Goal: Share content: Share content

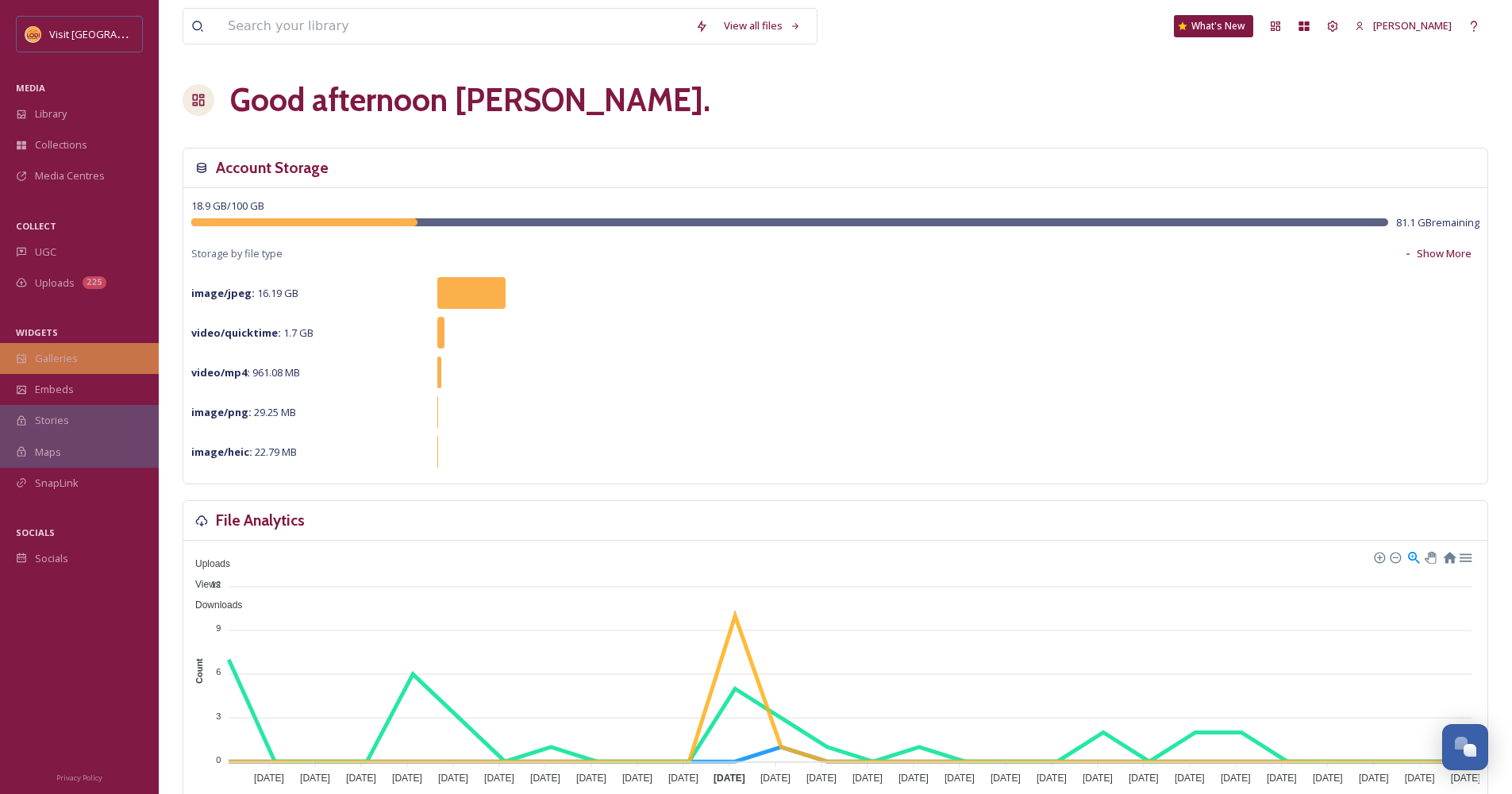
click at [113, 348] on div "Galleries" at bounding box center [79, 358] width 159 height 31
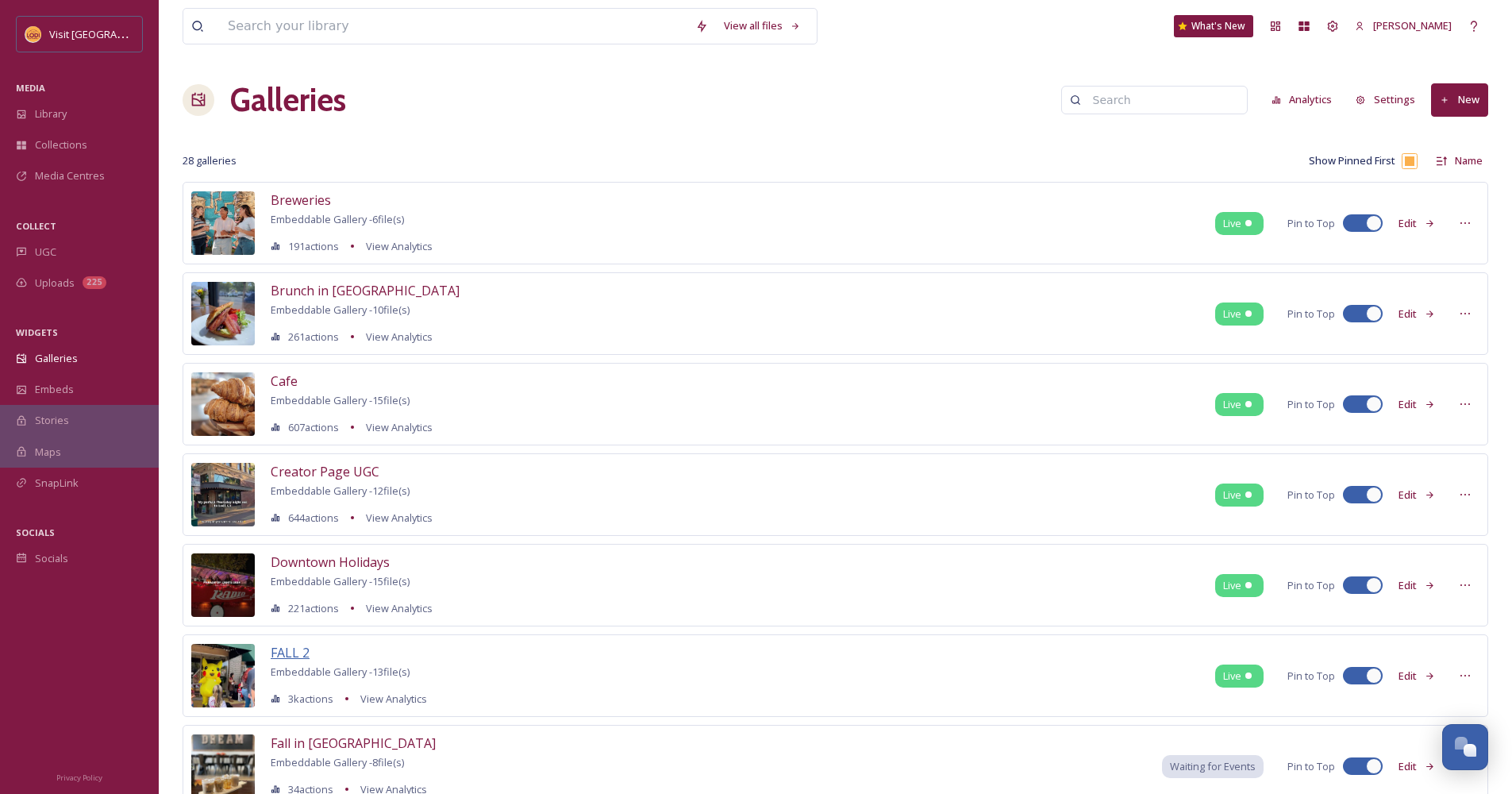
click at [296, 653] on span "FALL 2" at bounding box center [290, 653] width 39 height 18
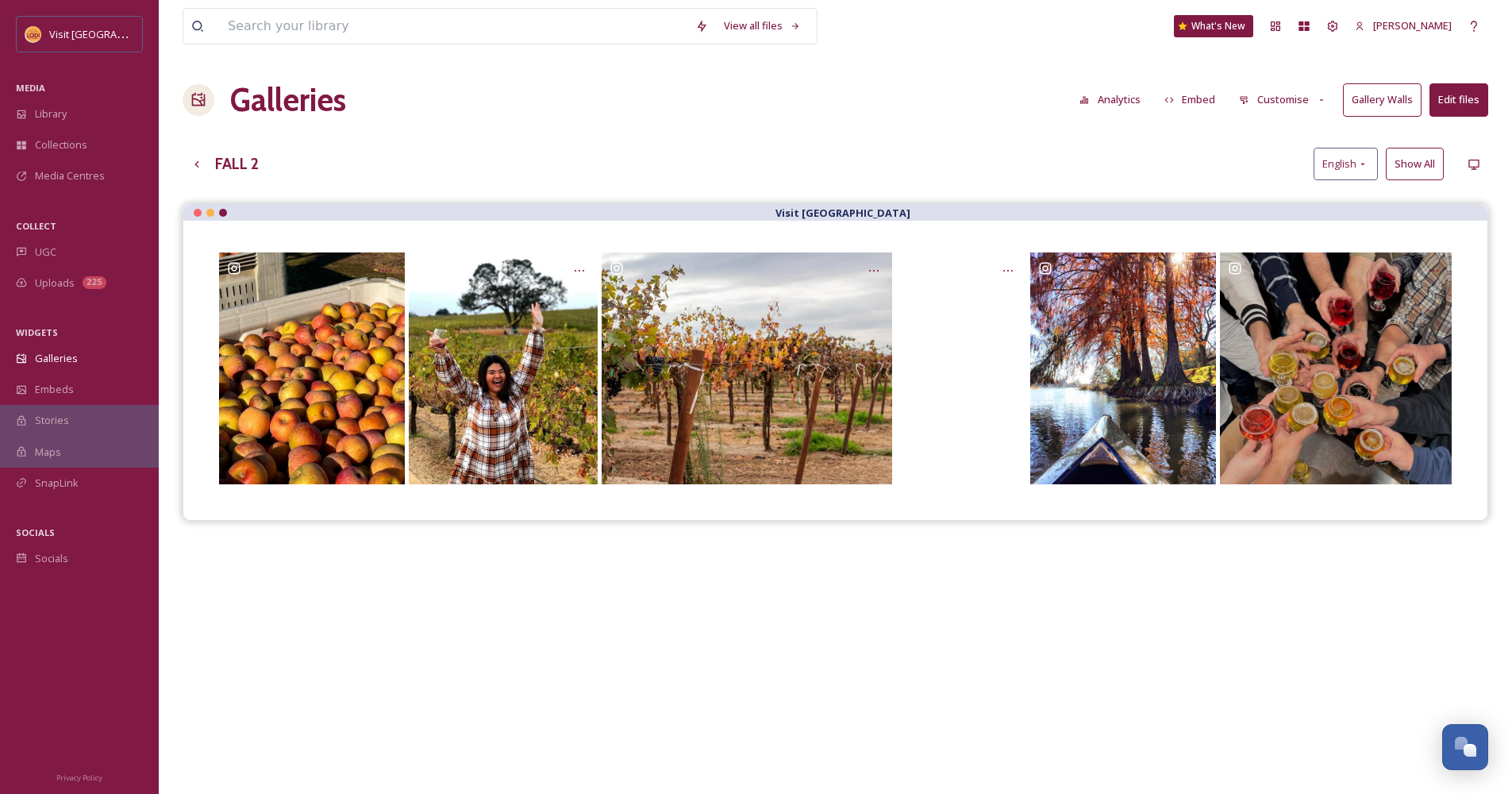
click at [1193, 106] on button "Embed" at bounding box center [1190, 99] width 68 height 31
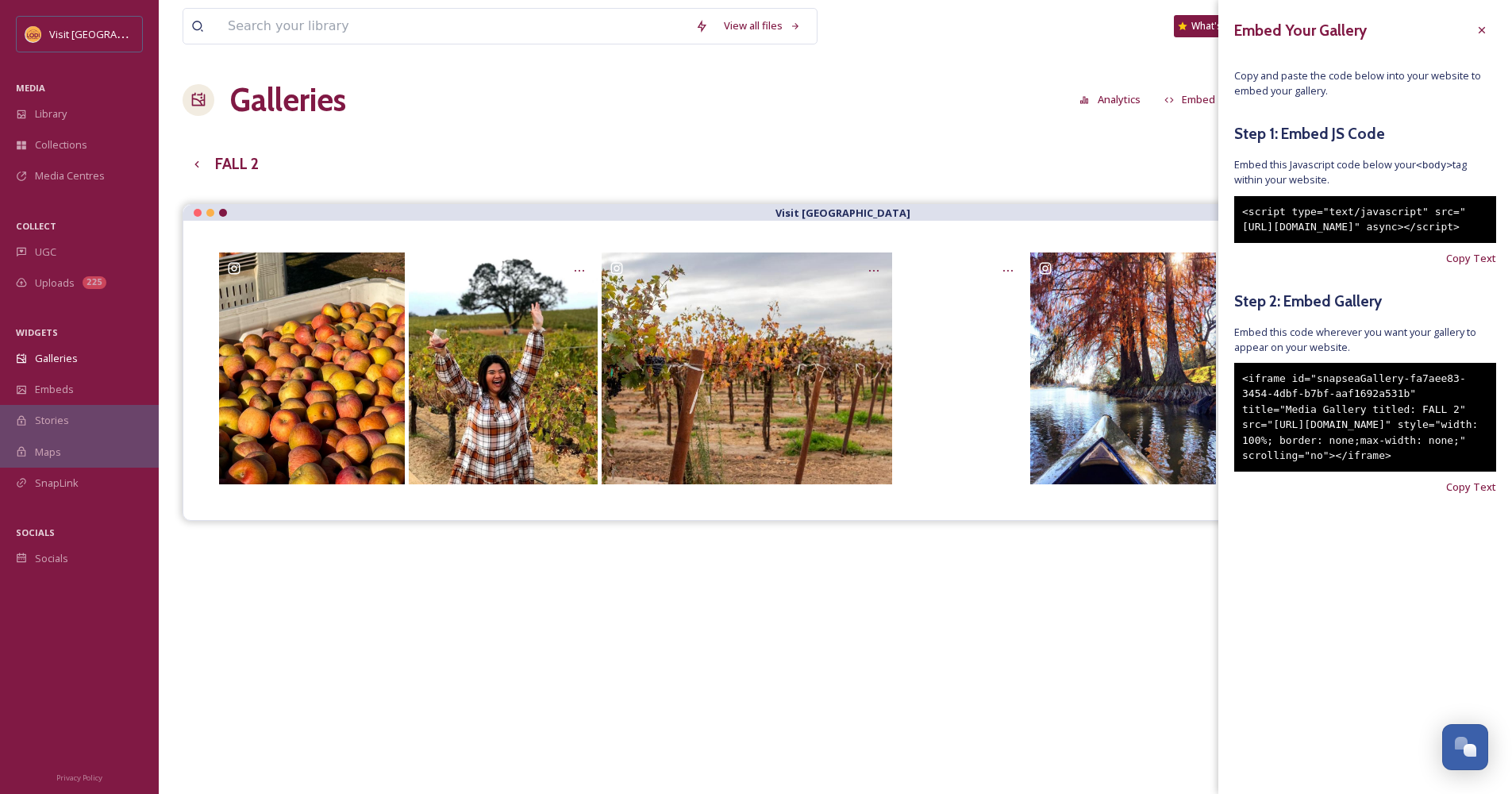
drag, startPoint x: 1311, startPoint y: 509, endPoint x: 1238, endPoint y: 405, distance: 127.1
click at [1238, 405] on div "<iframe id="snapseaGallery-fa7aee83-3454-4dbf-b7bf-aaf1692a531b" title="Media G…" at bounding box center [1365, 417] width 262 height 109
copy div "<iframe id="snapseaGallery-fa7aee83-3454-4dbf-b7bf-aaf1692a531b" title="Media G…"
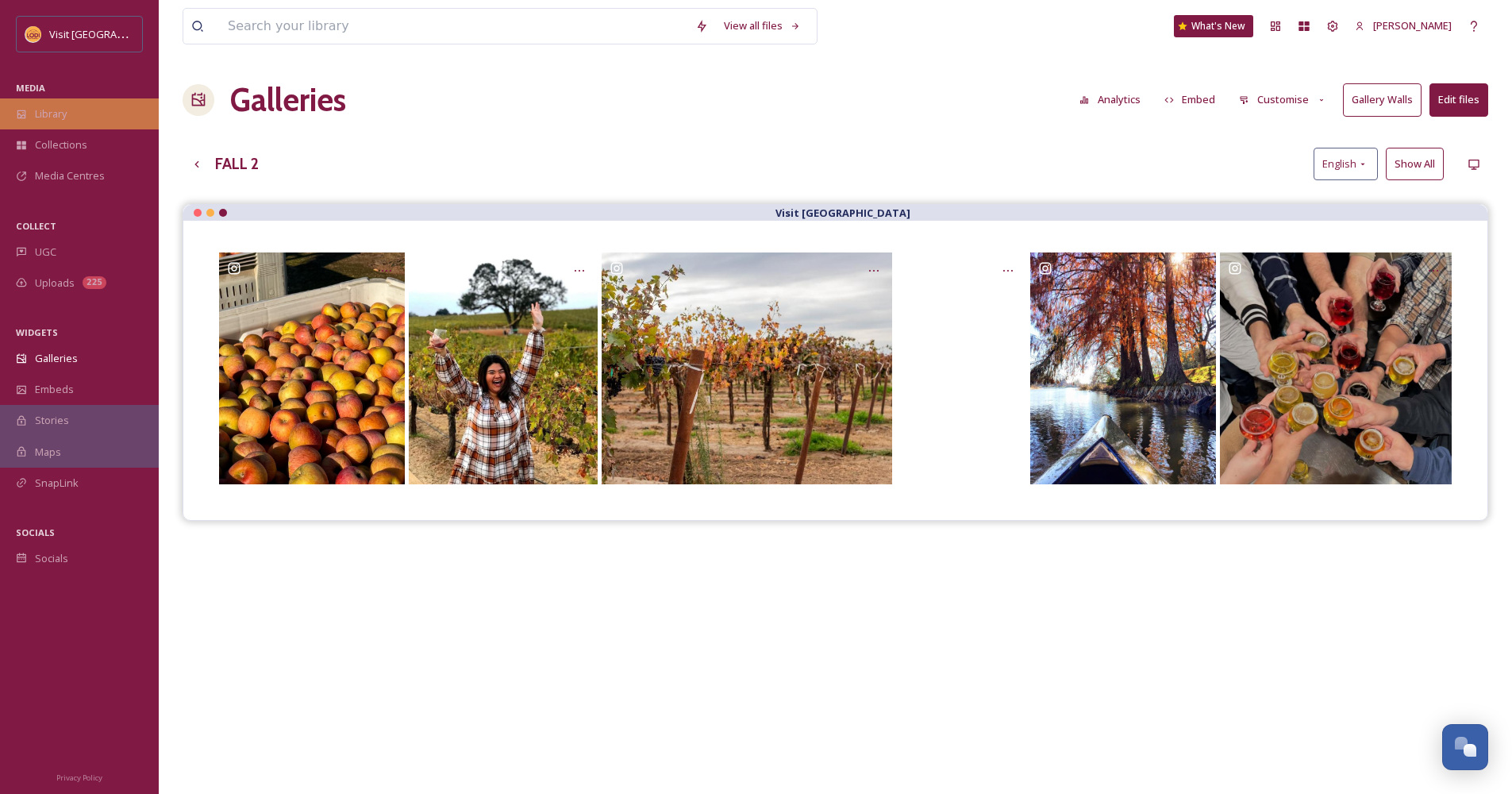
click at [62, 116] on span "Library" at bounding box center [51, 113] width 32 height 15
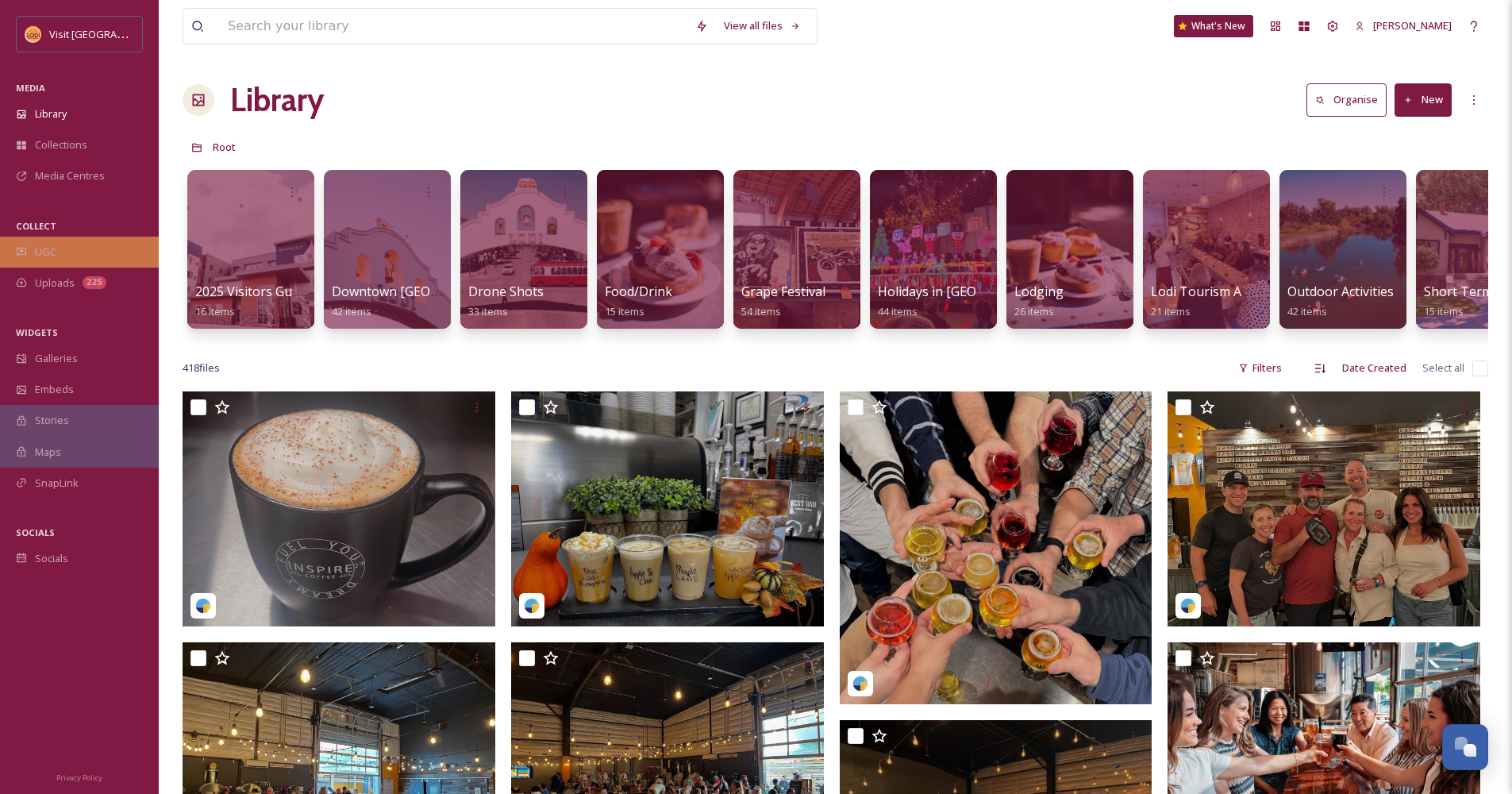
click at [72, 242] on div "UGC" at bounding box center [79, 252] width 159 height 31
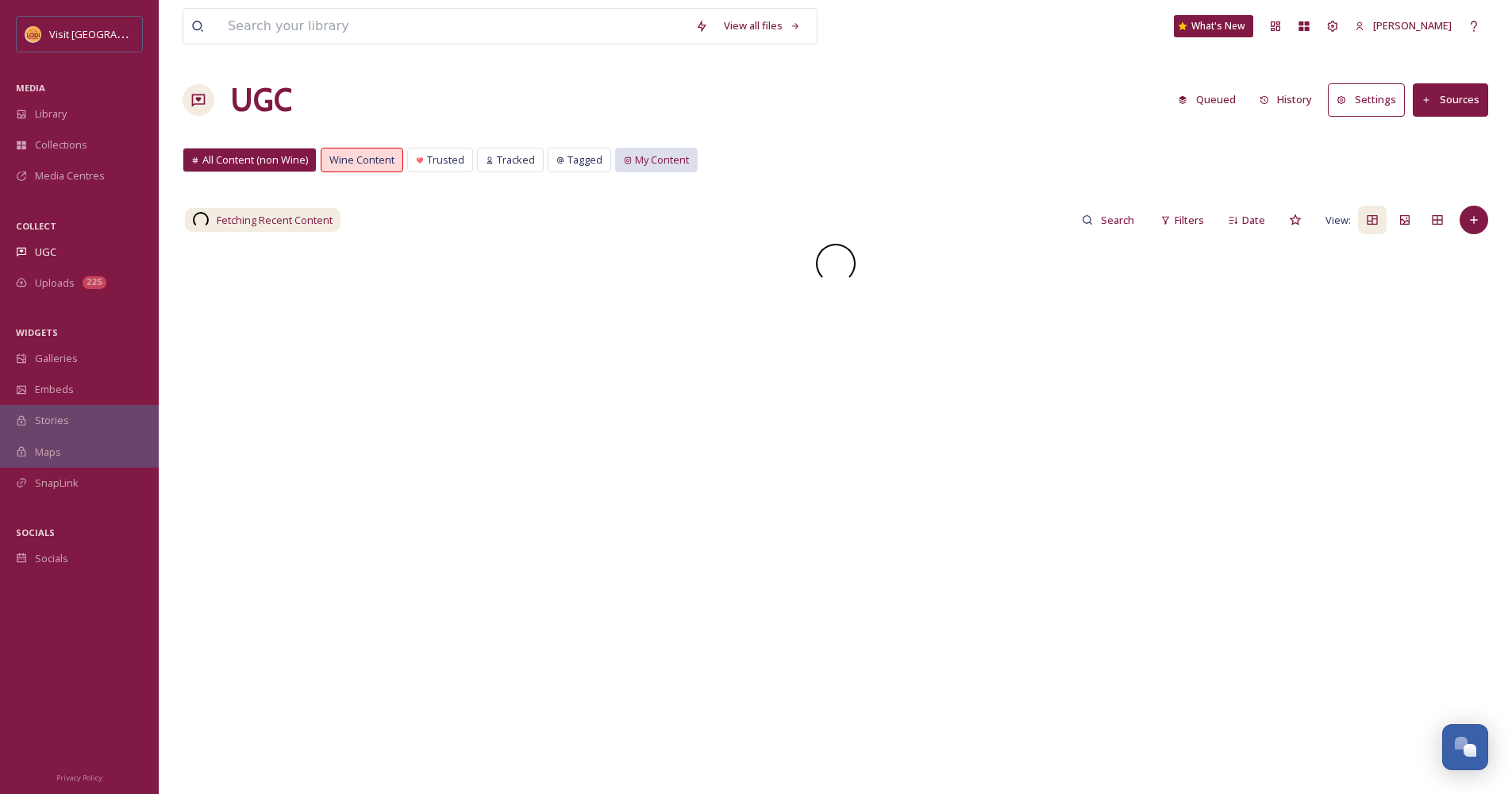
click at [645, 155] on span "My Content" at bounding box center [662, 160] width 54 height 15
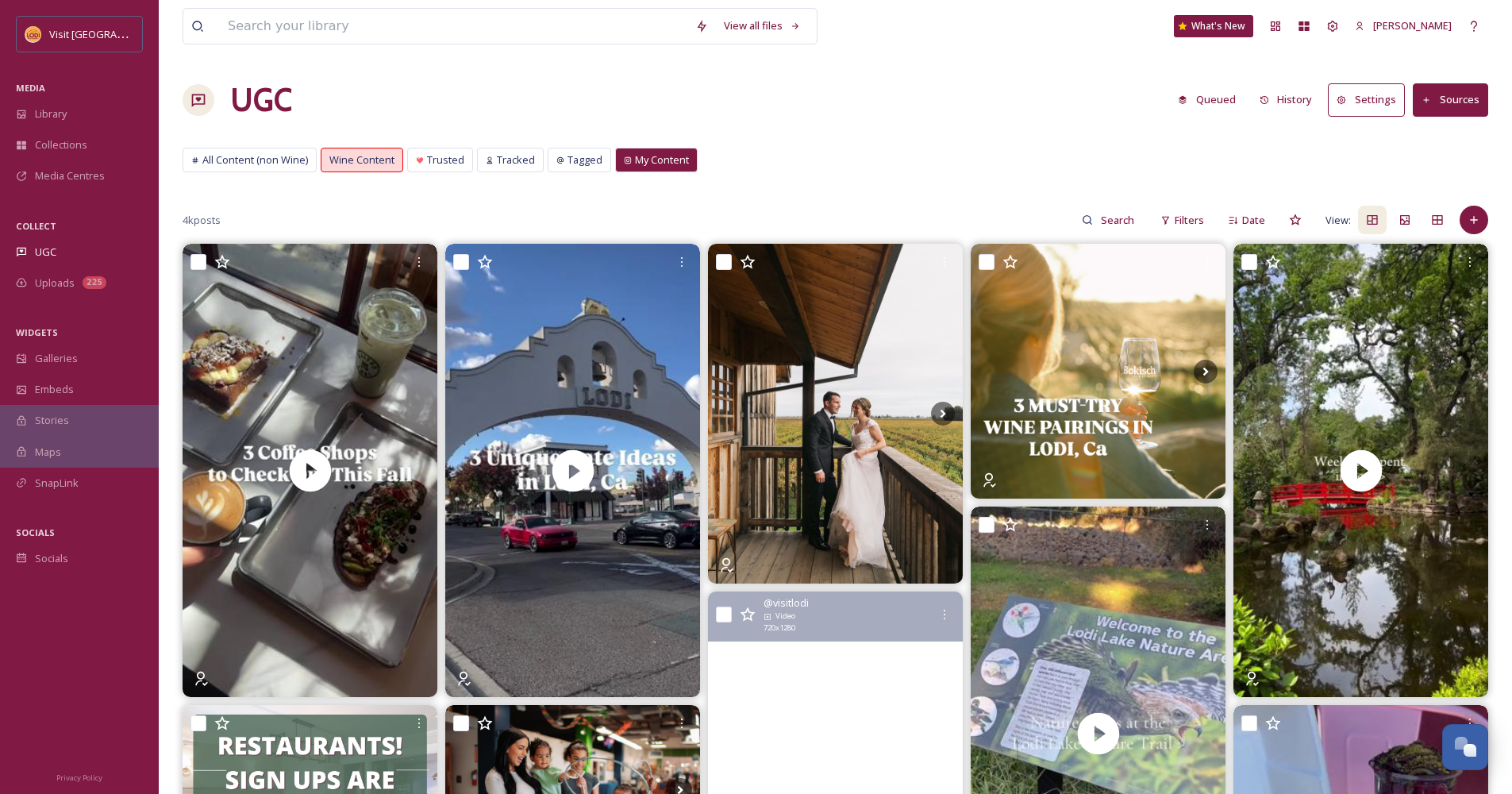
scroll to position [155, 0]
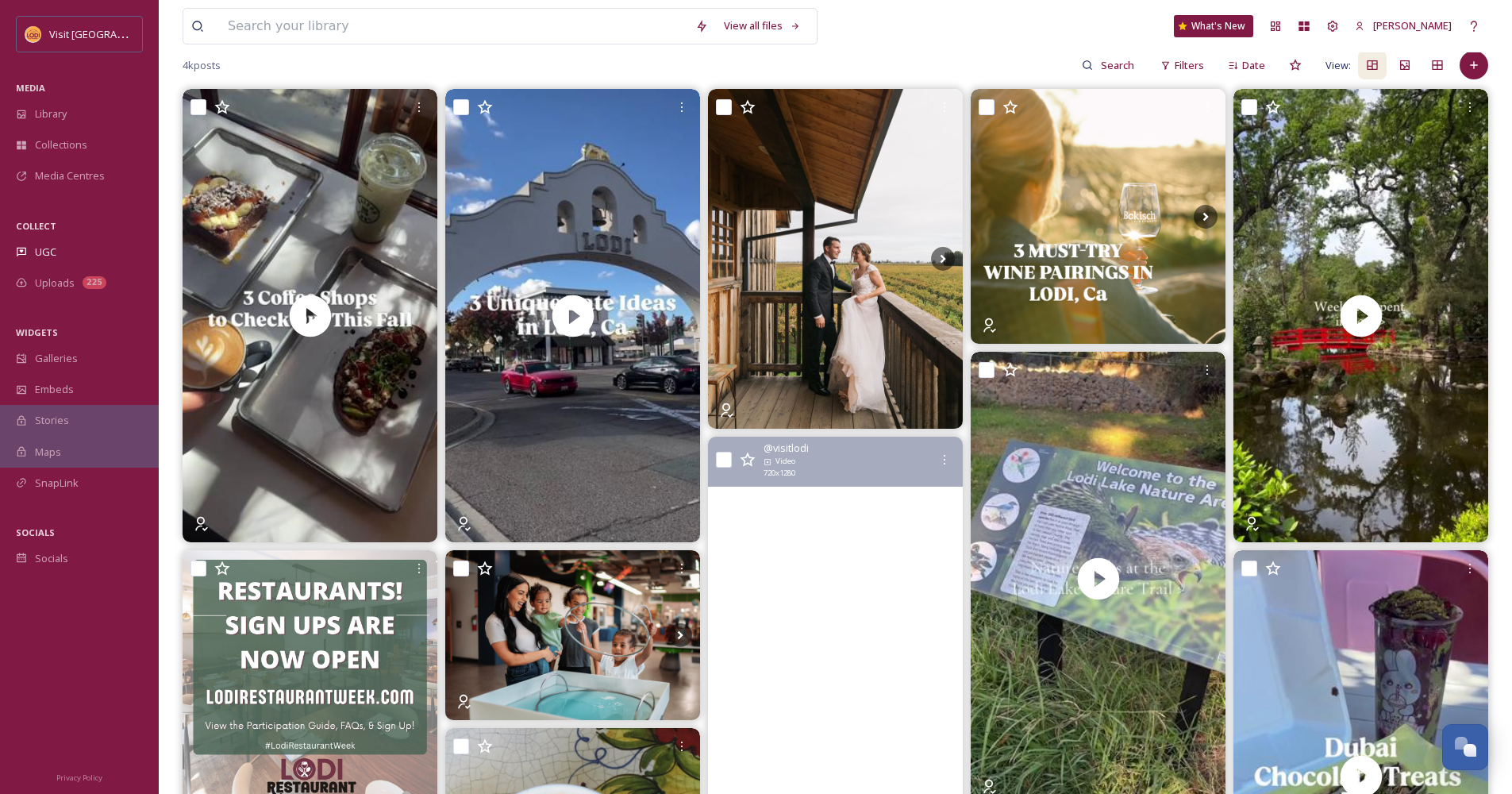
click at [833, 652] on video "Making soy candles are soo in & toxins are so OUT! \aWho knew that you could ma…" at bounding box center [835, 664] width 255 height 454
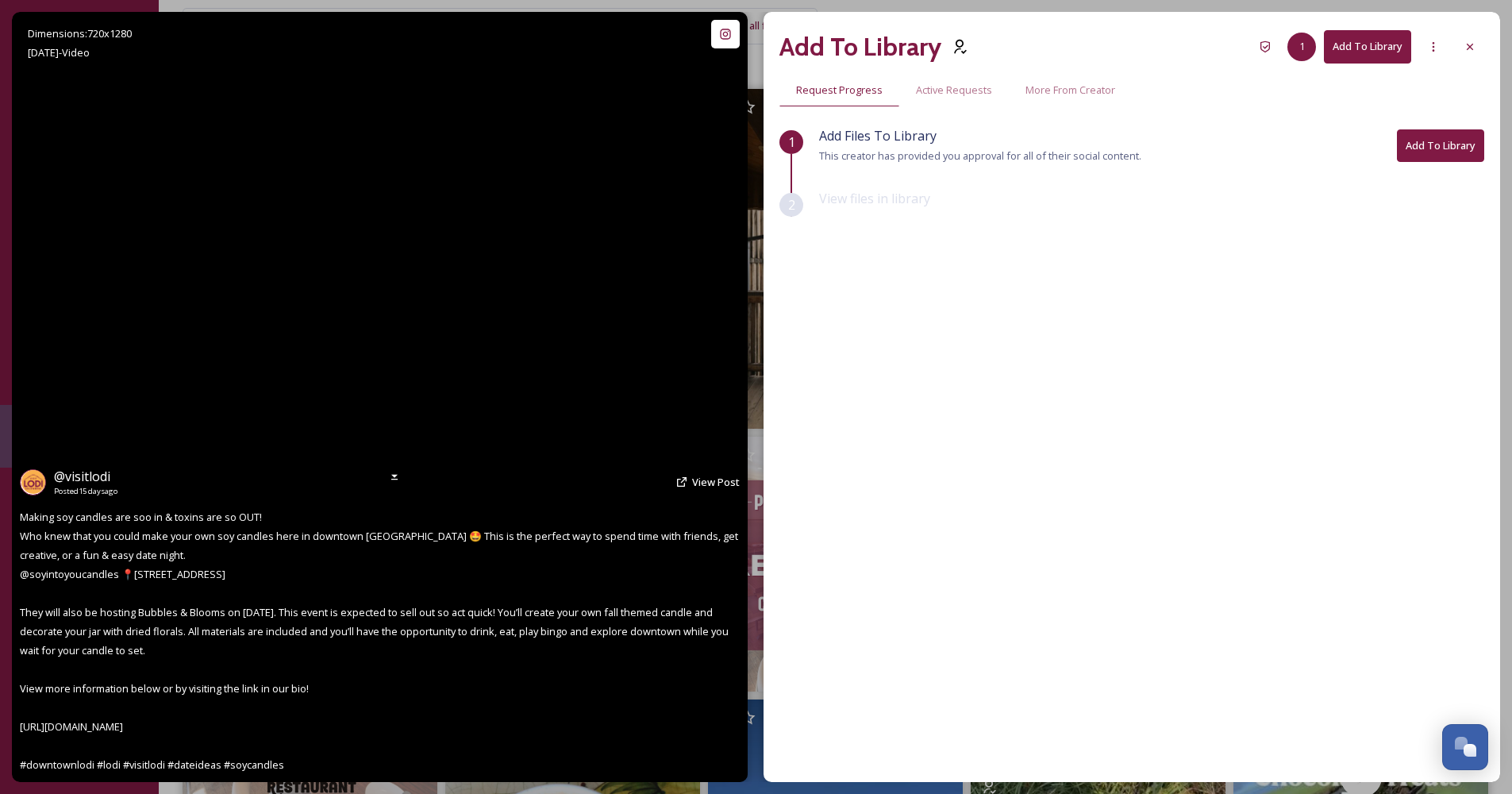
click at [1413, 137] on button "Add To Library" at bounding box center [1440, 145] width 87 height 33
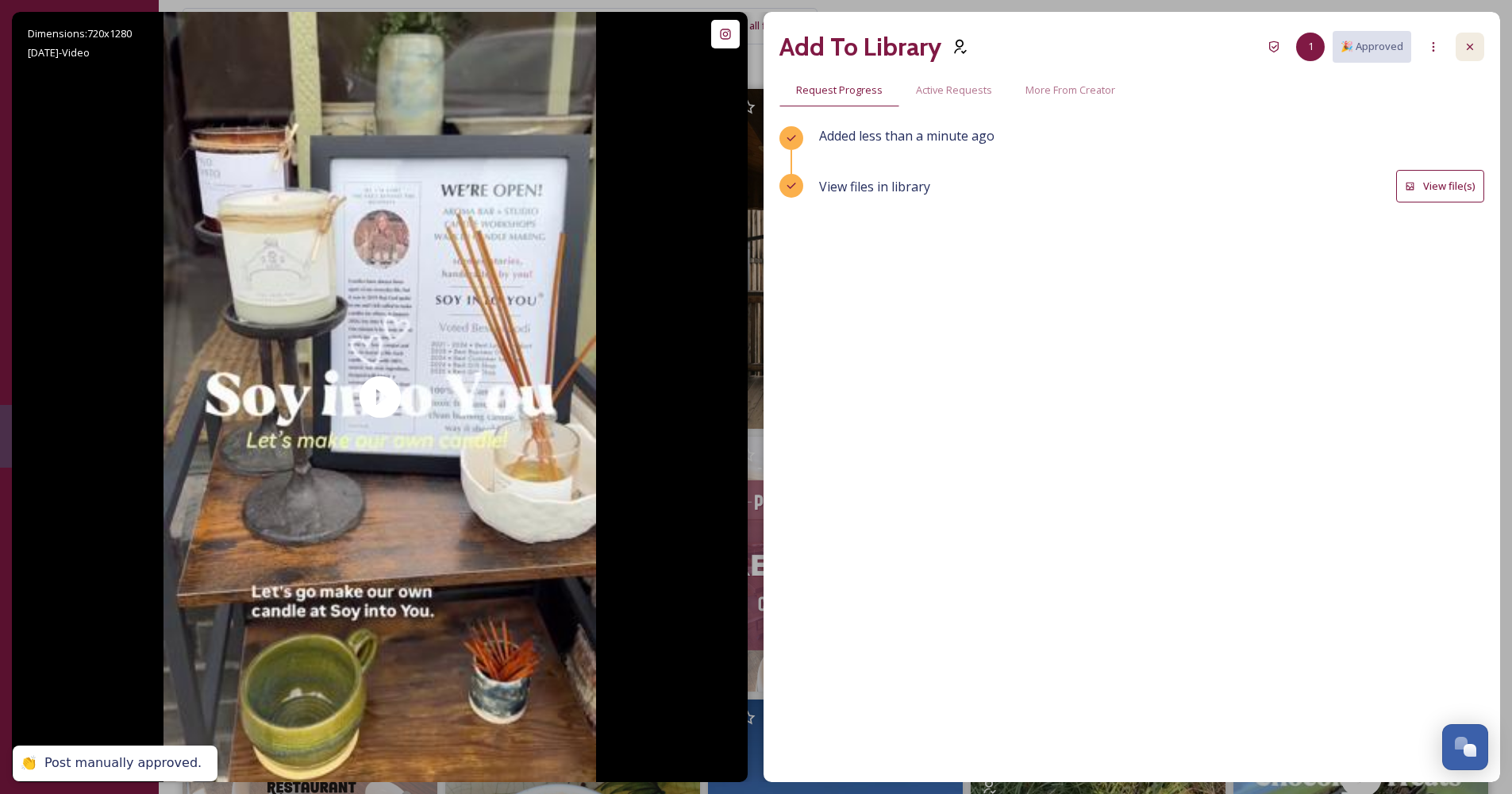
click at [1476, 50] on icon at bounding box center [1470, 47] width 13 height 13
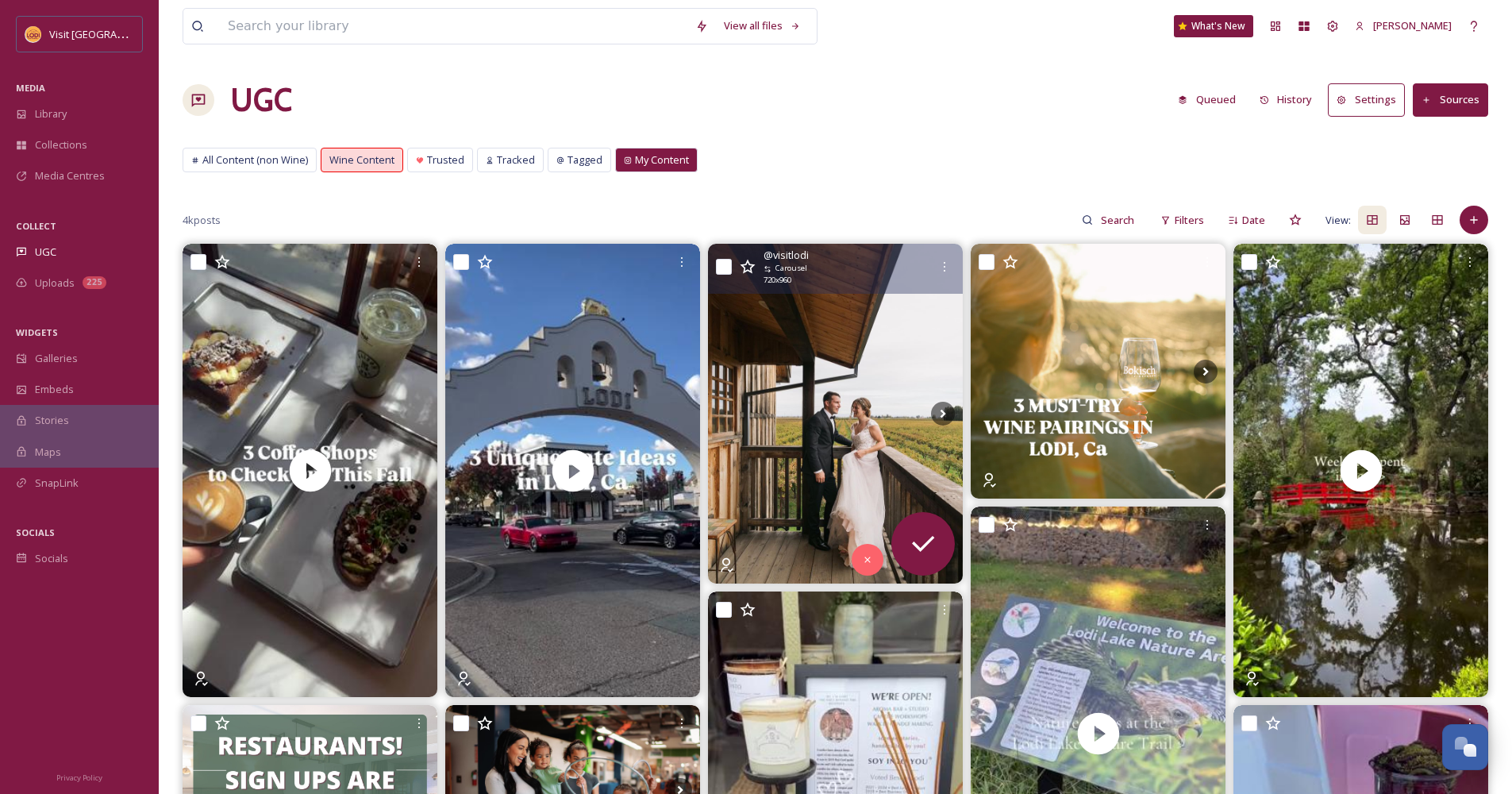
scroll to position [30, 0]
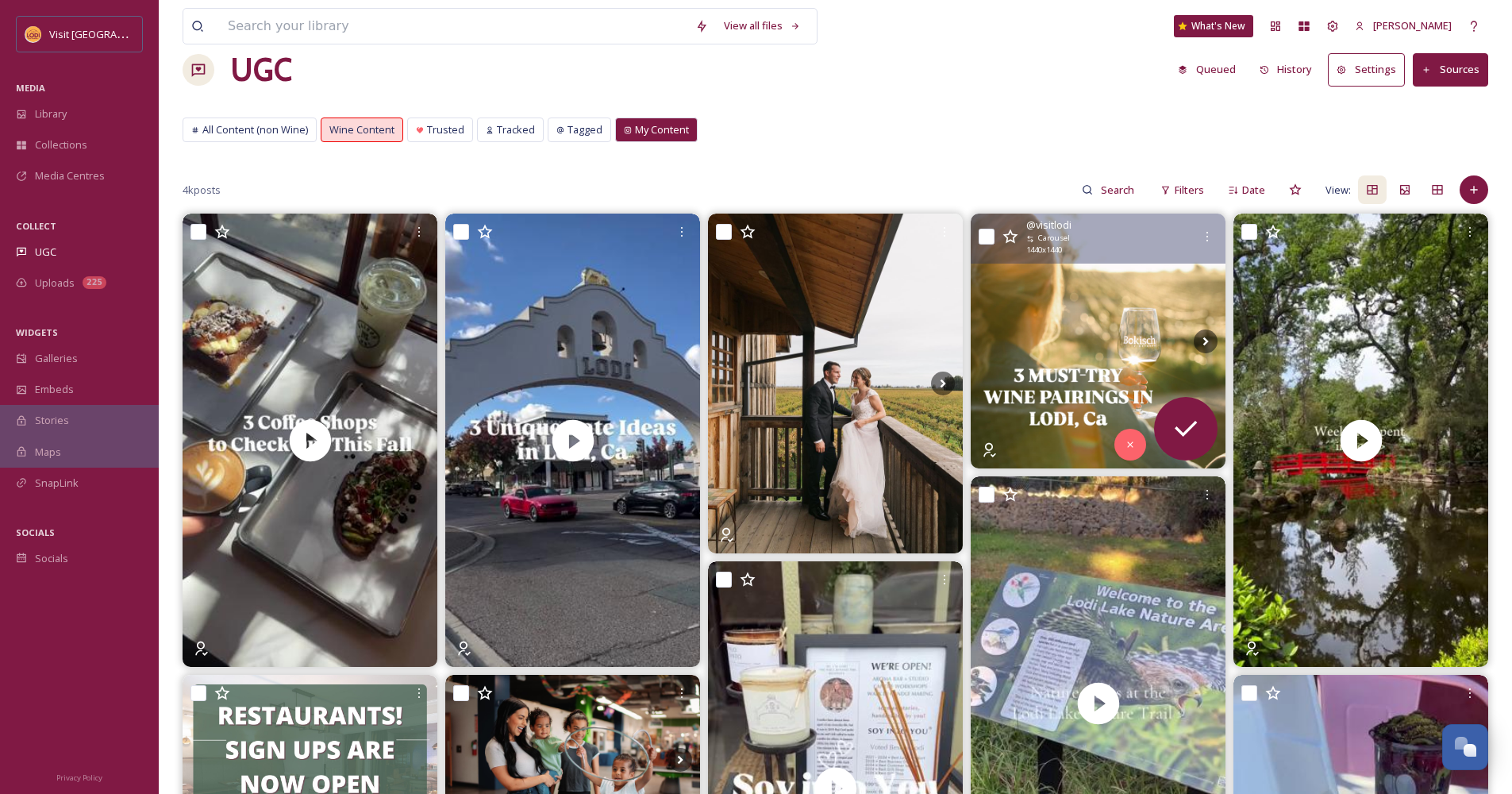
click at [1102, 318] on img at bounding box center [1098, 341] width 255 height 255
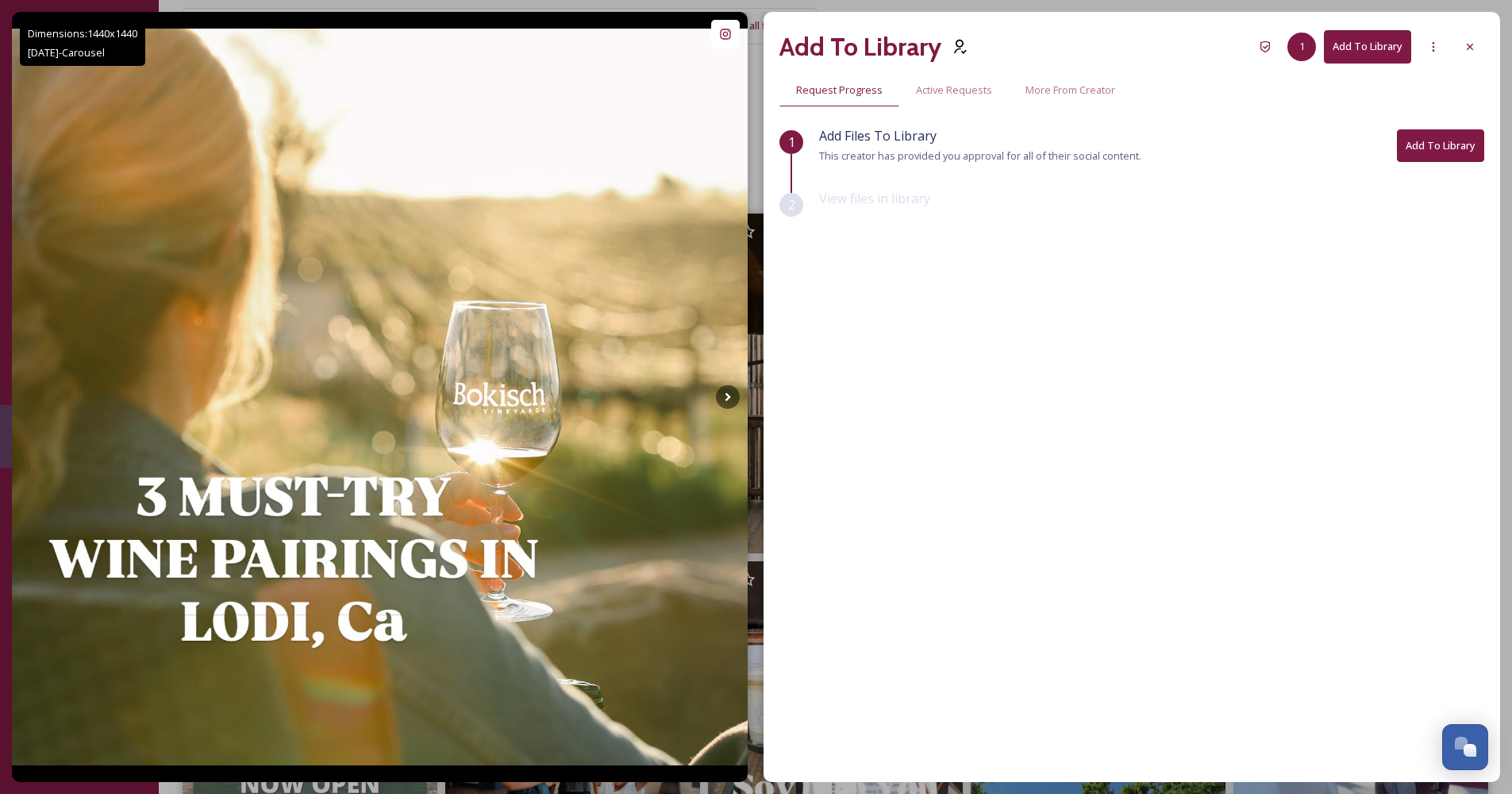
click at [1418, 141] on button "Add To Library" at bounding box center [1440, 145] width 87 height 33
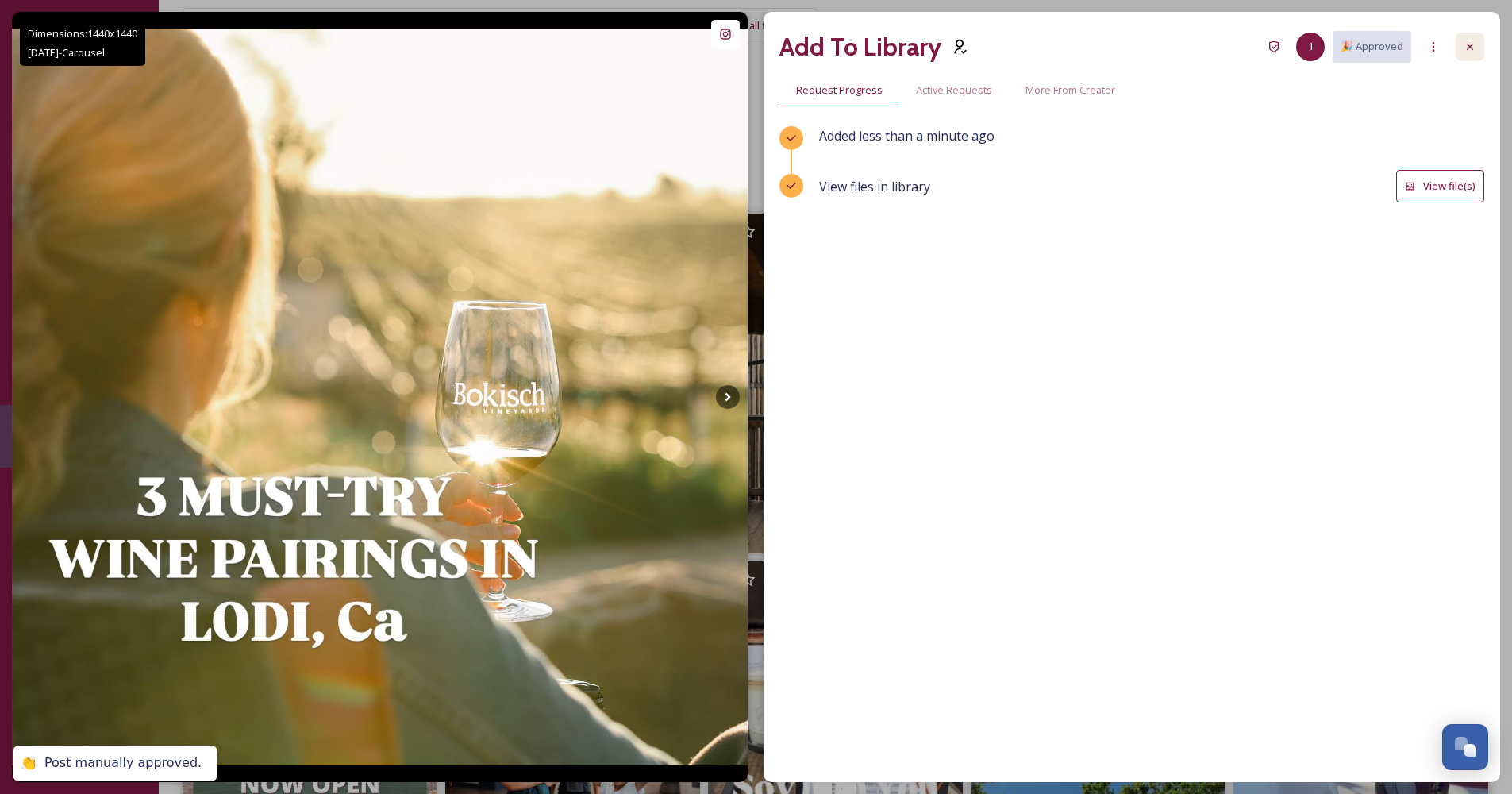
click at [1471, 47] on icon at bounding box center [1470, 46] width 7 height 7
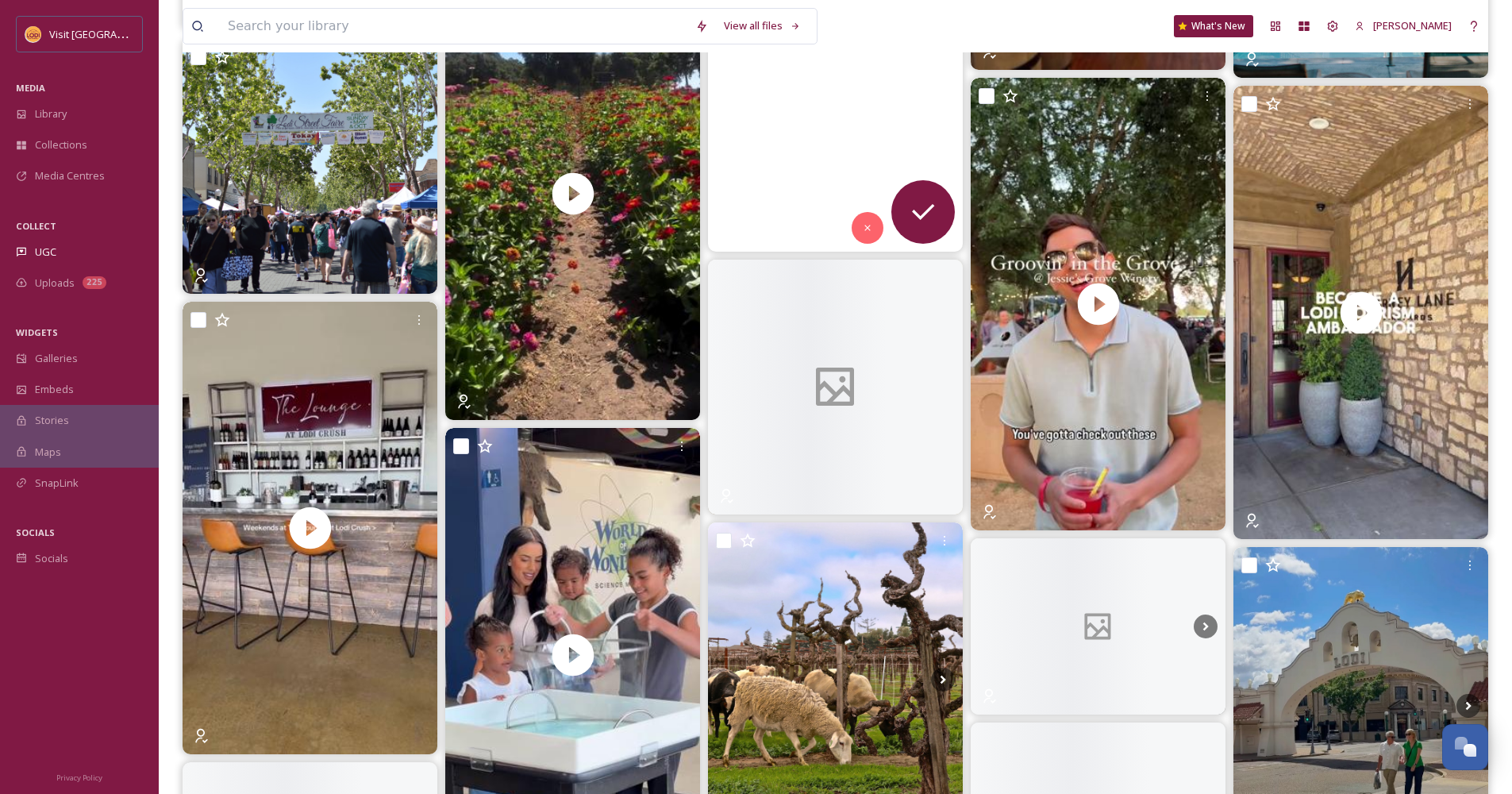
scroll to position [5806, 0]
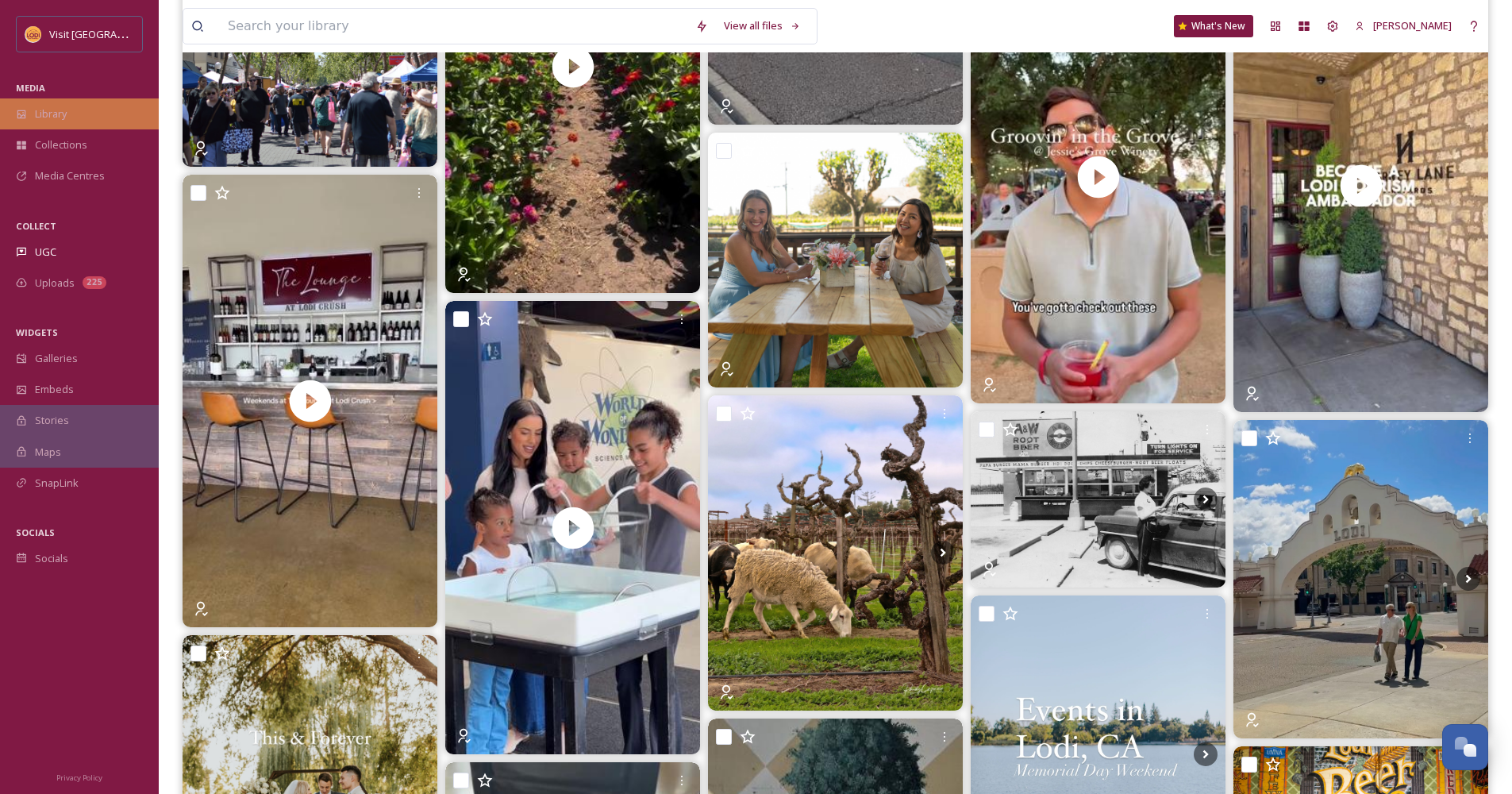
click at [33, 121] on div "Library" at bounding box center [79, 113] width 159 height 31
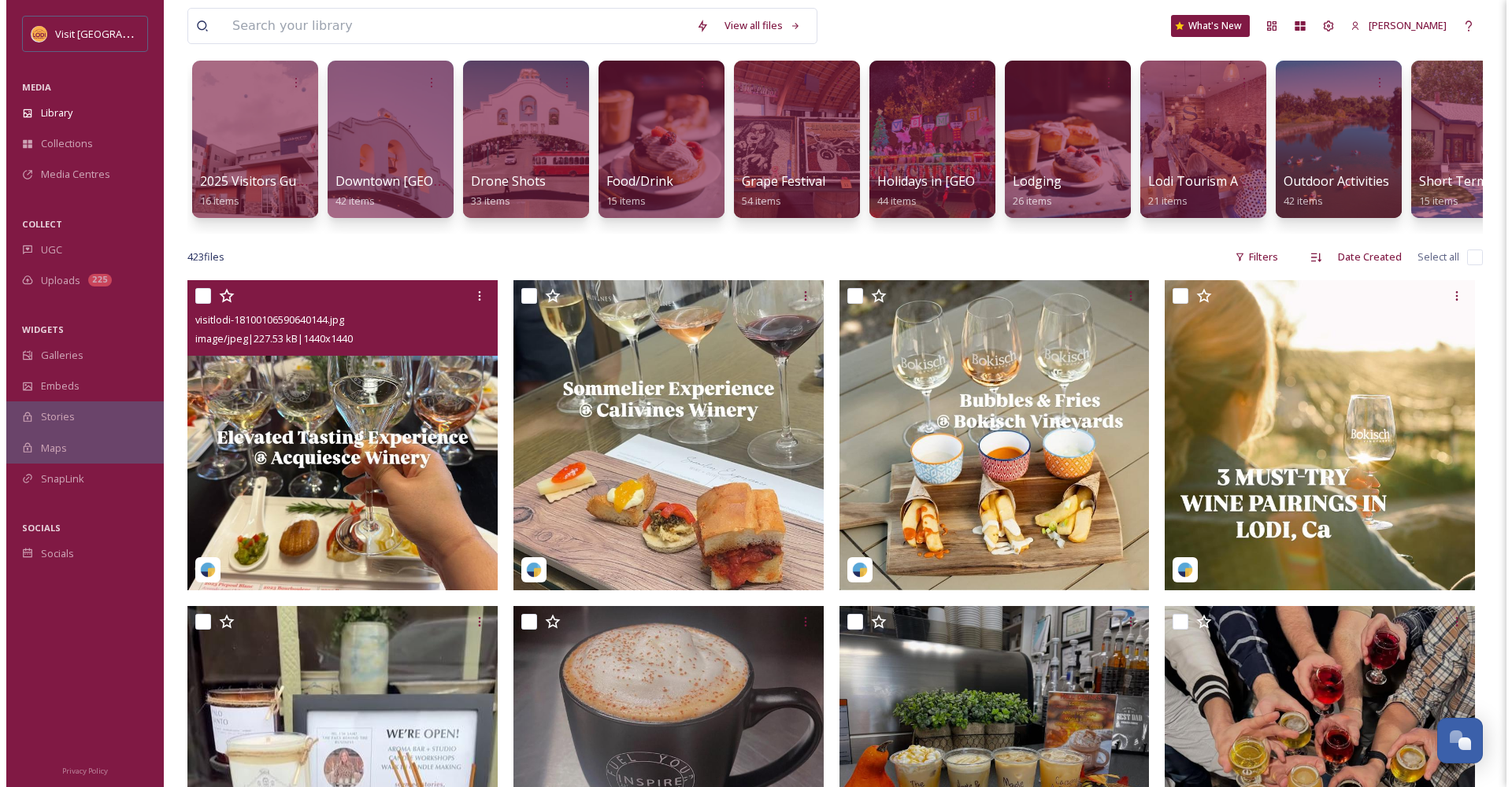
scroll to position [170, 0]
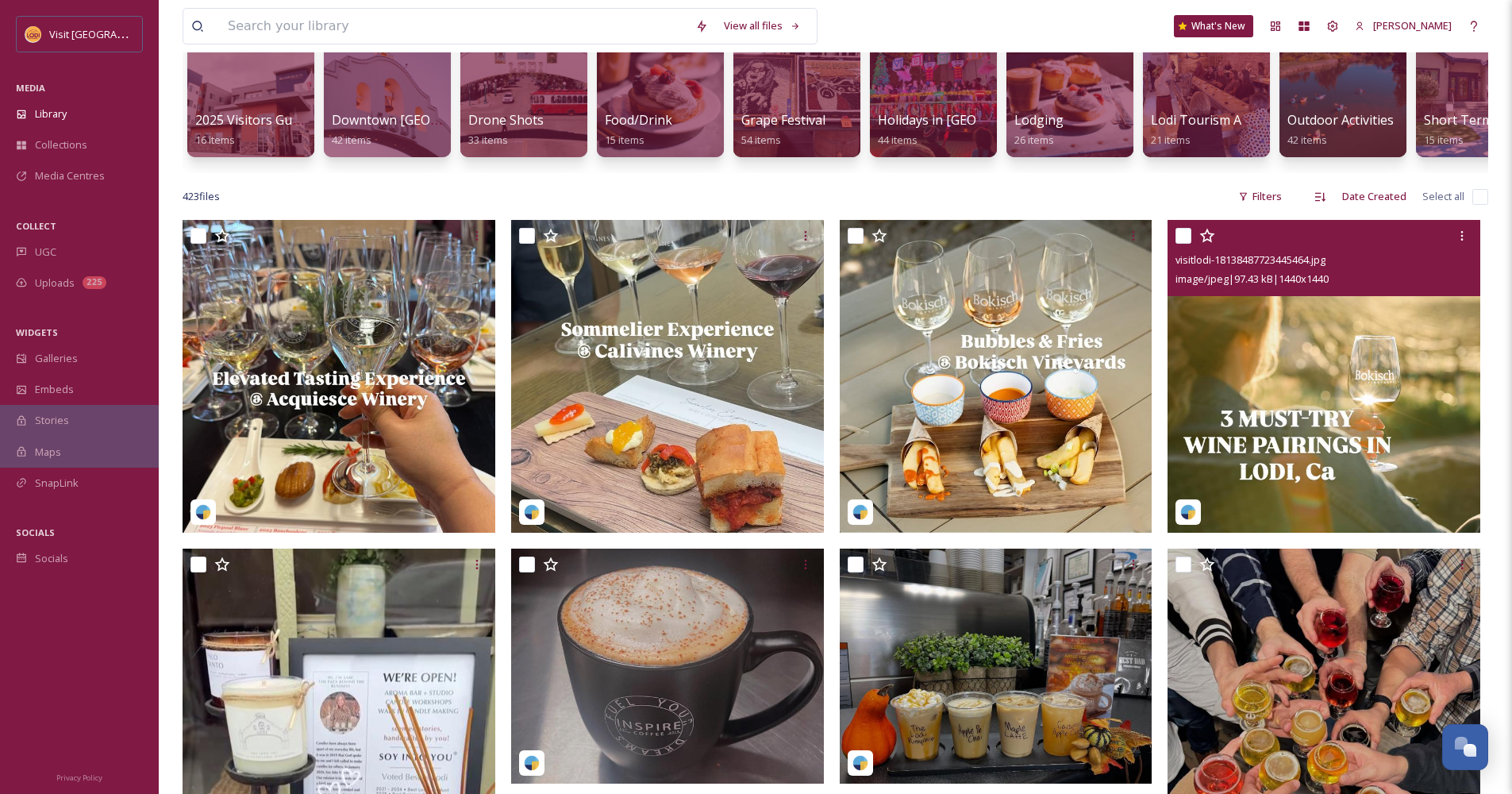
click at [1256, 357] on img at bounding box center [1323, 377] width 313 height 313
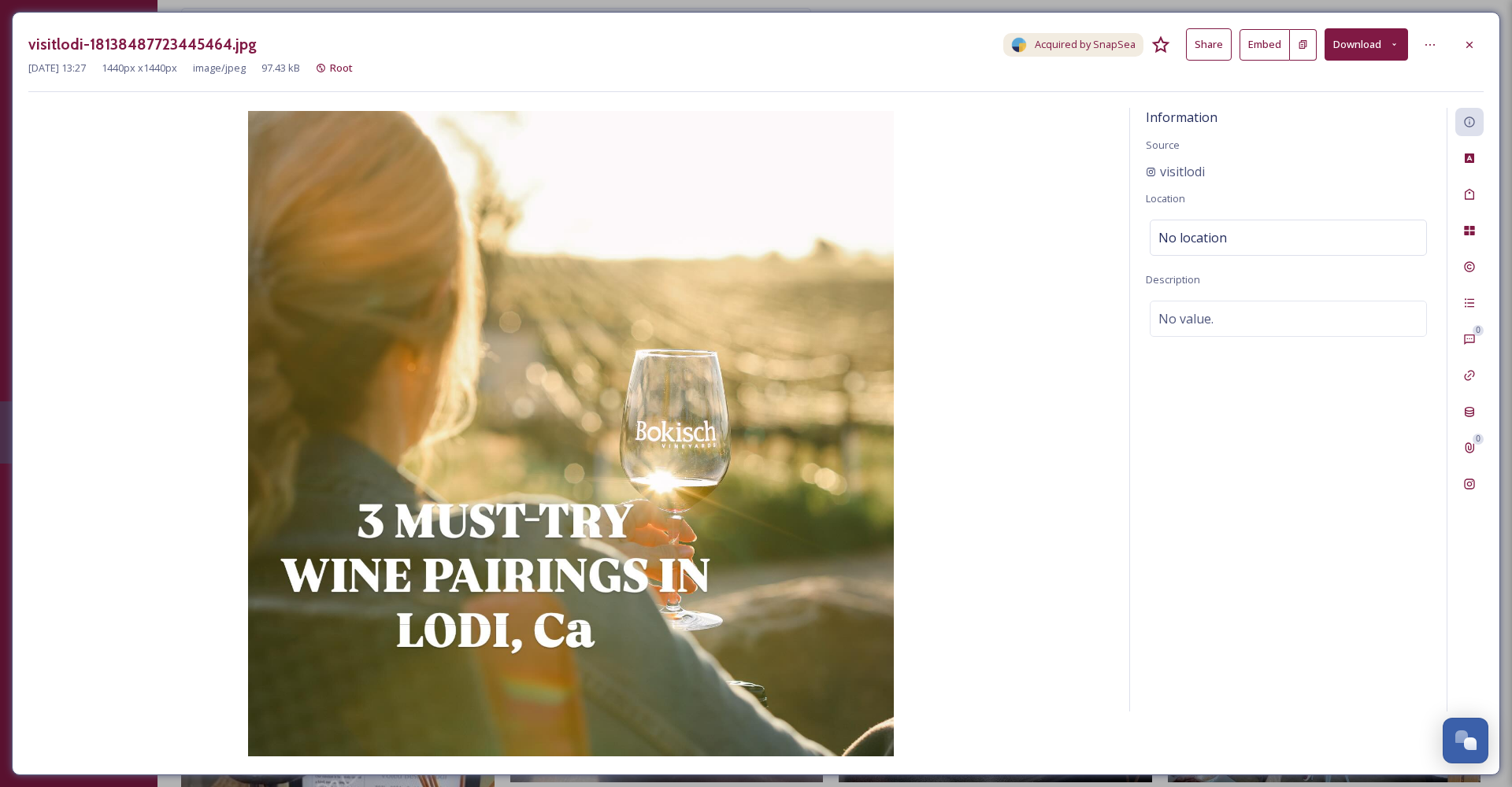
click at [1257, 46] on button "Embed" at bounding box center [1264, 45] width 51 height 31
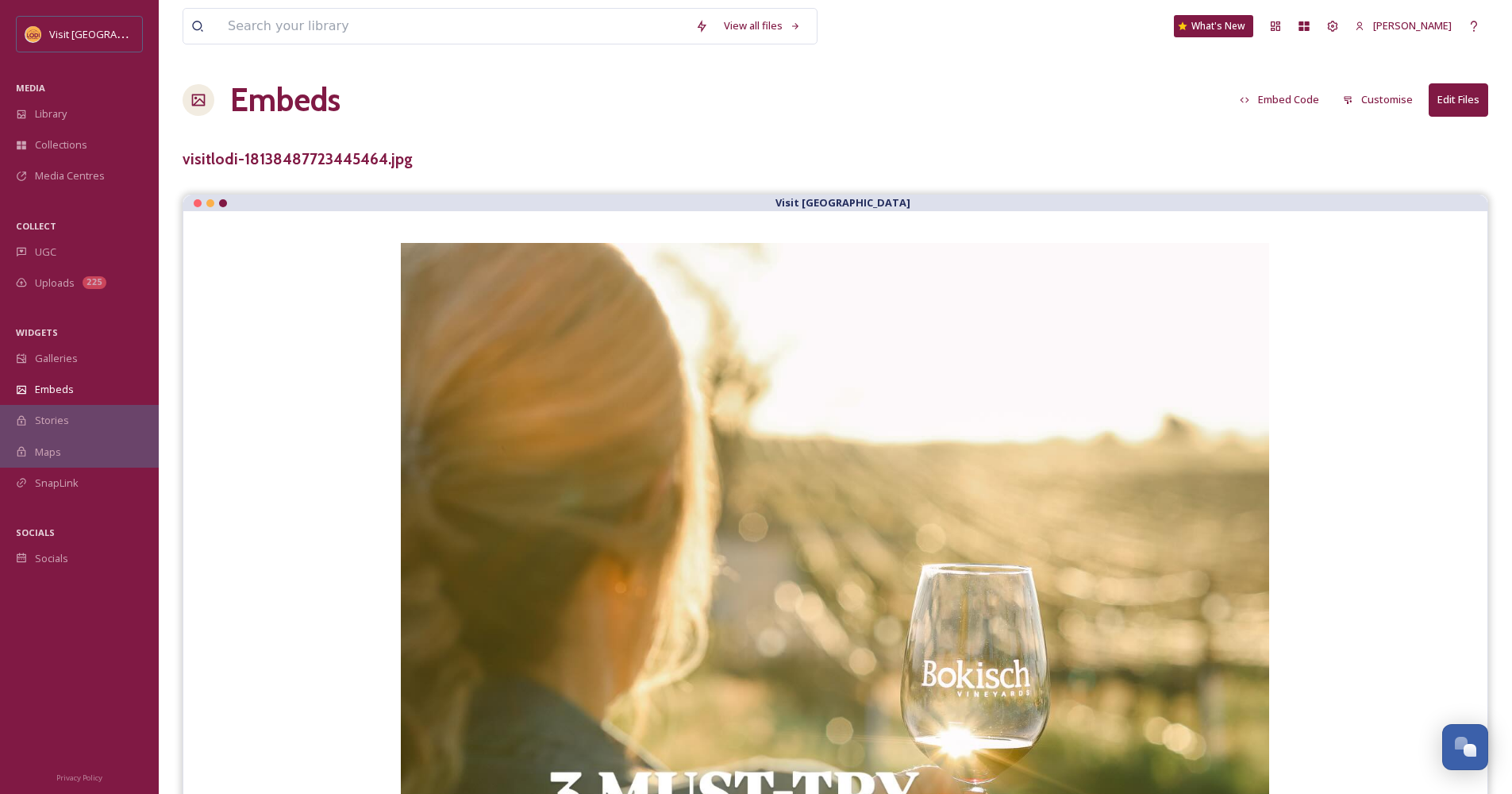
click at [1267, 99] on button "Embed Code" at bounding box center [1280, 99] width 96 height 31
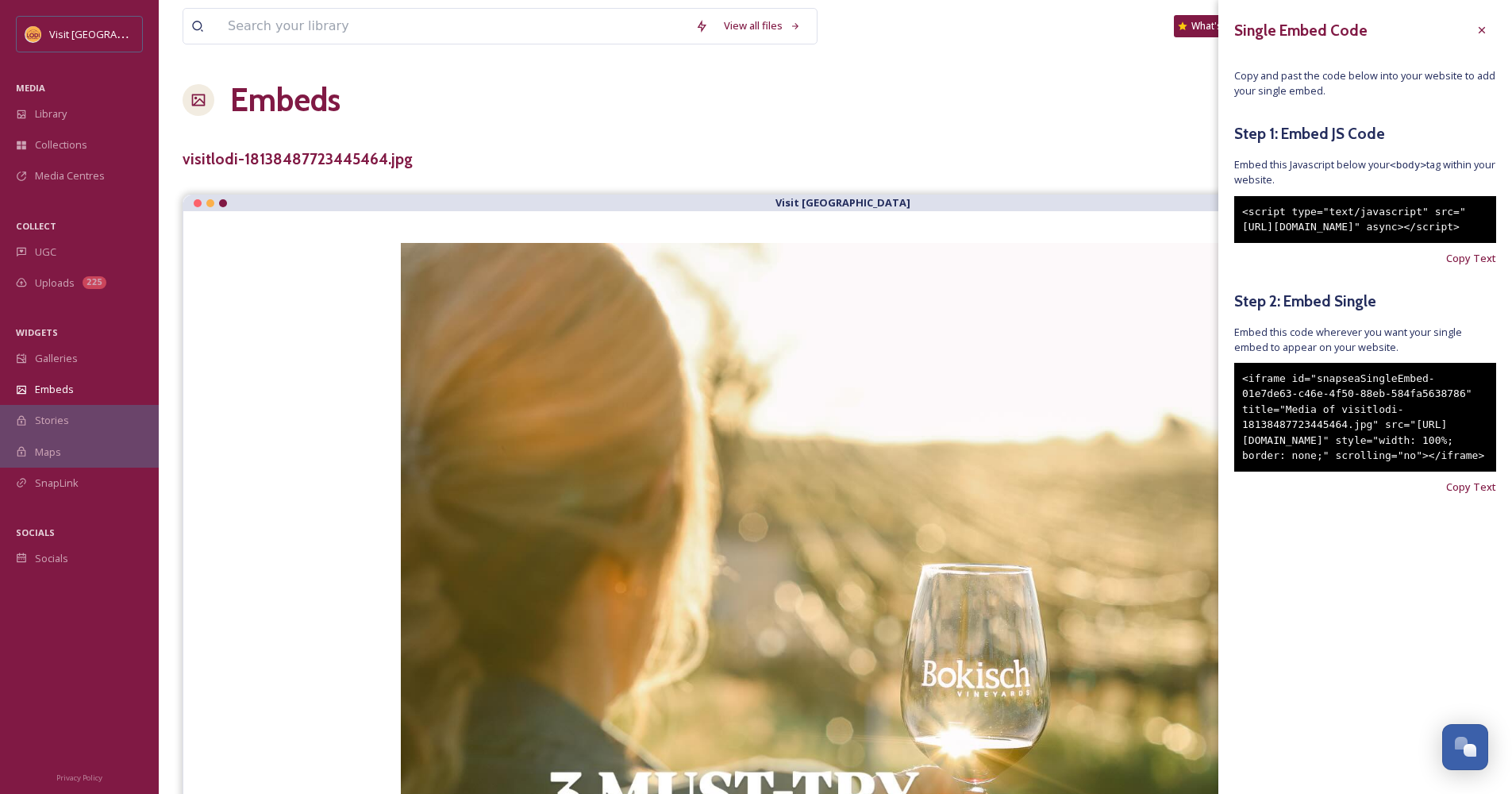
click at [1451, 471] on div "<iframe id="snapseaSingleEmbed-01e7de63-c46e-4f50-88eb-584fa5638786" title="Med…" at bounding box center [1365, 417] width 262 height 109
drag, startPoint x: 1448, startPoint y: 515, endPoint x: 1384, endPoint y: 498, distance: 66.2
click at [1384, 471] on div "<iframe id="snapseaSingleEmbed-01e7de63-c46e-4f50-88eb-584fa5638786" title="Med…" at bounding box center [1365, 417] width 262 height 109
click at [1472, 495] on span "Copy Text" at bounding box center [1471, 487] width 50 height 15
click at [1479, 495] on span "Copy Text" at bounding box center [1471, 487] width 50 height 15
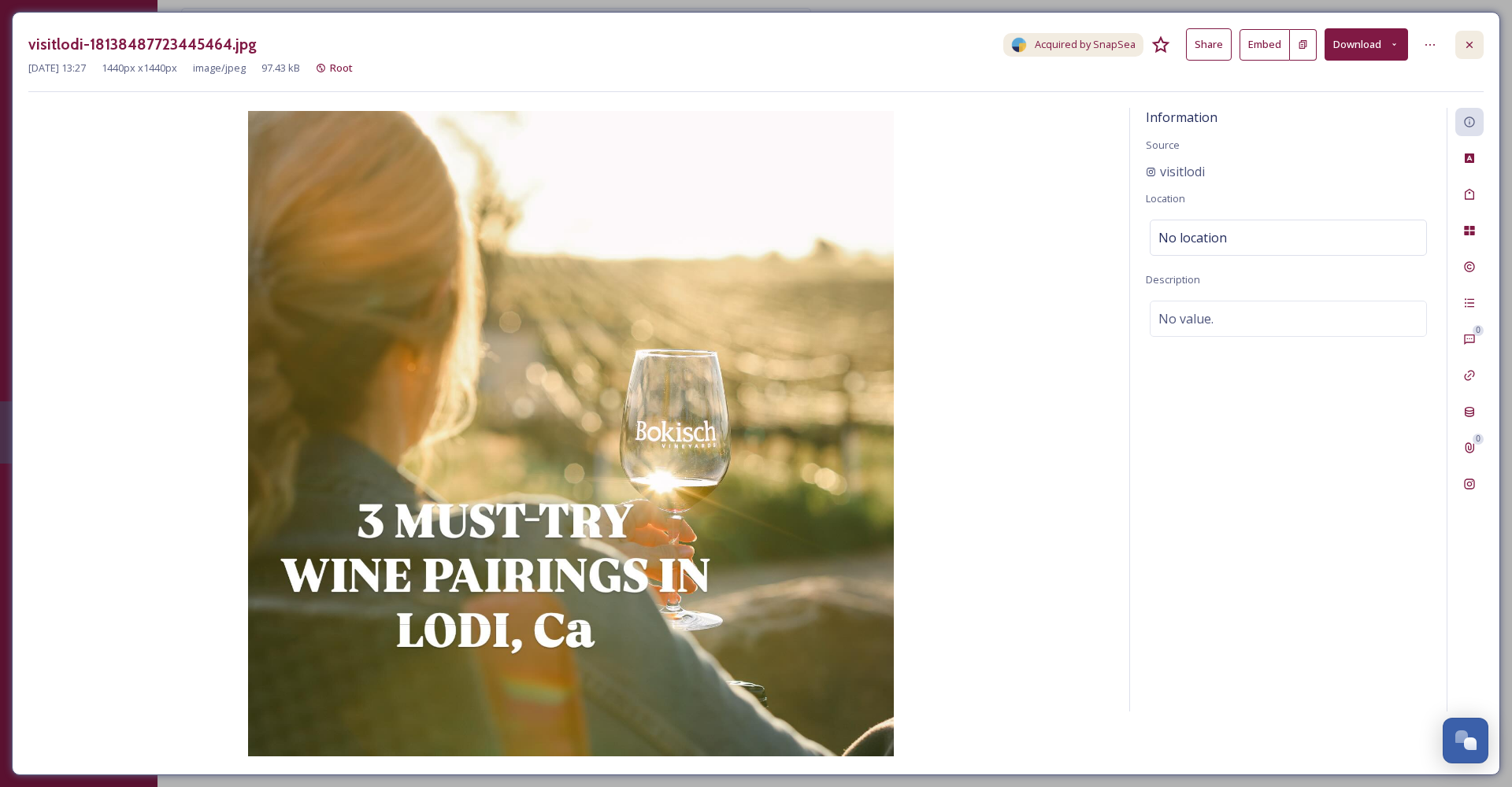
click at [1470, 42] on icon at bounding box center [1470, 45] width 13 height 13
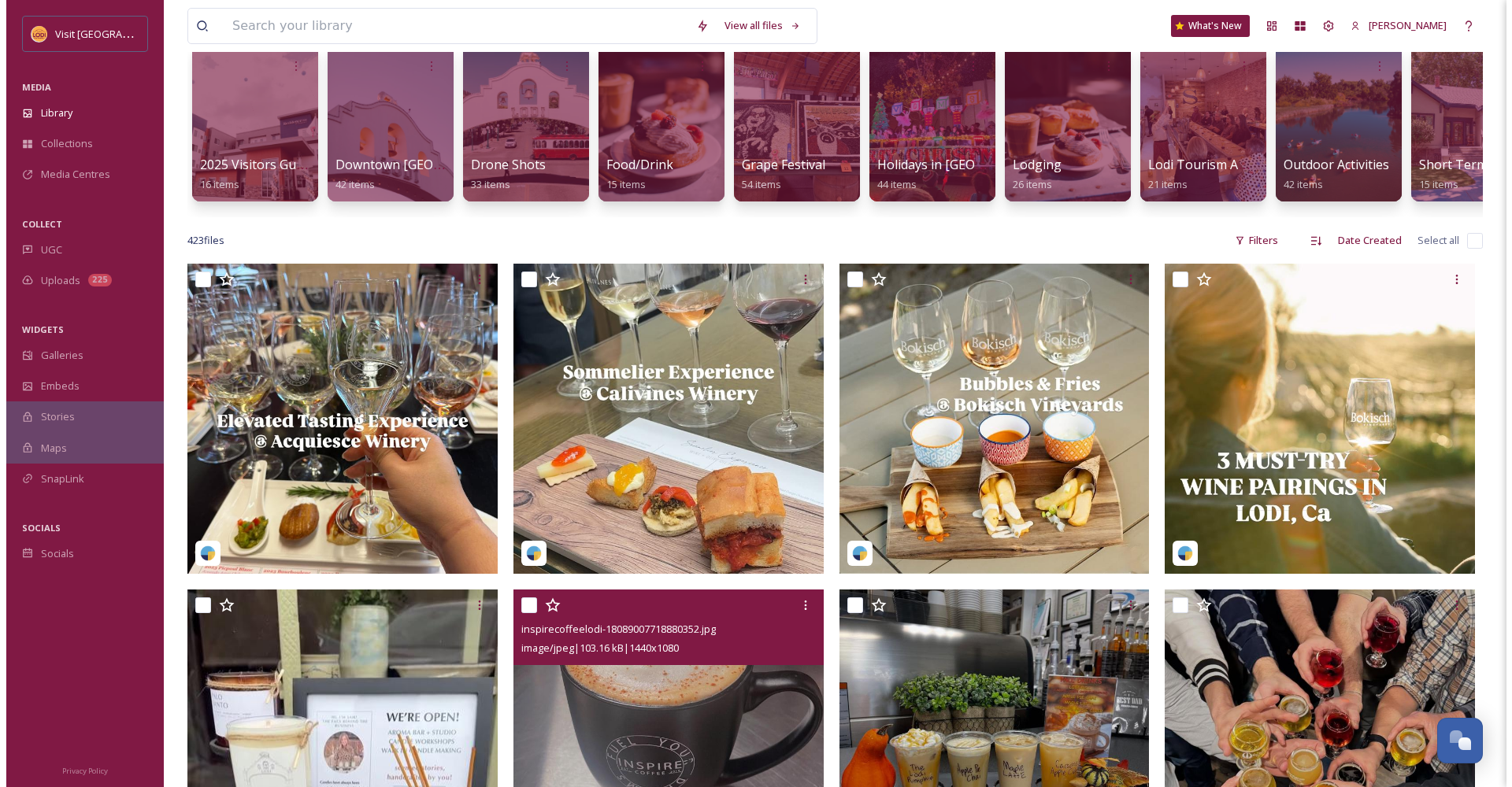
scroll to position [225, 0]
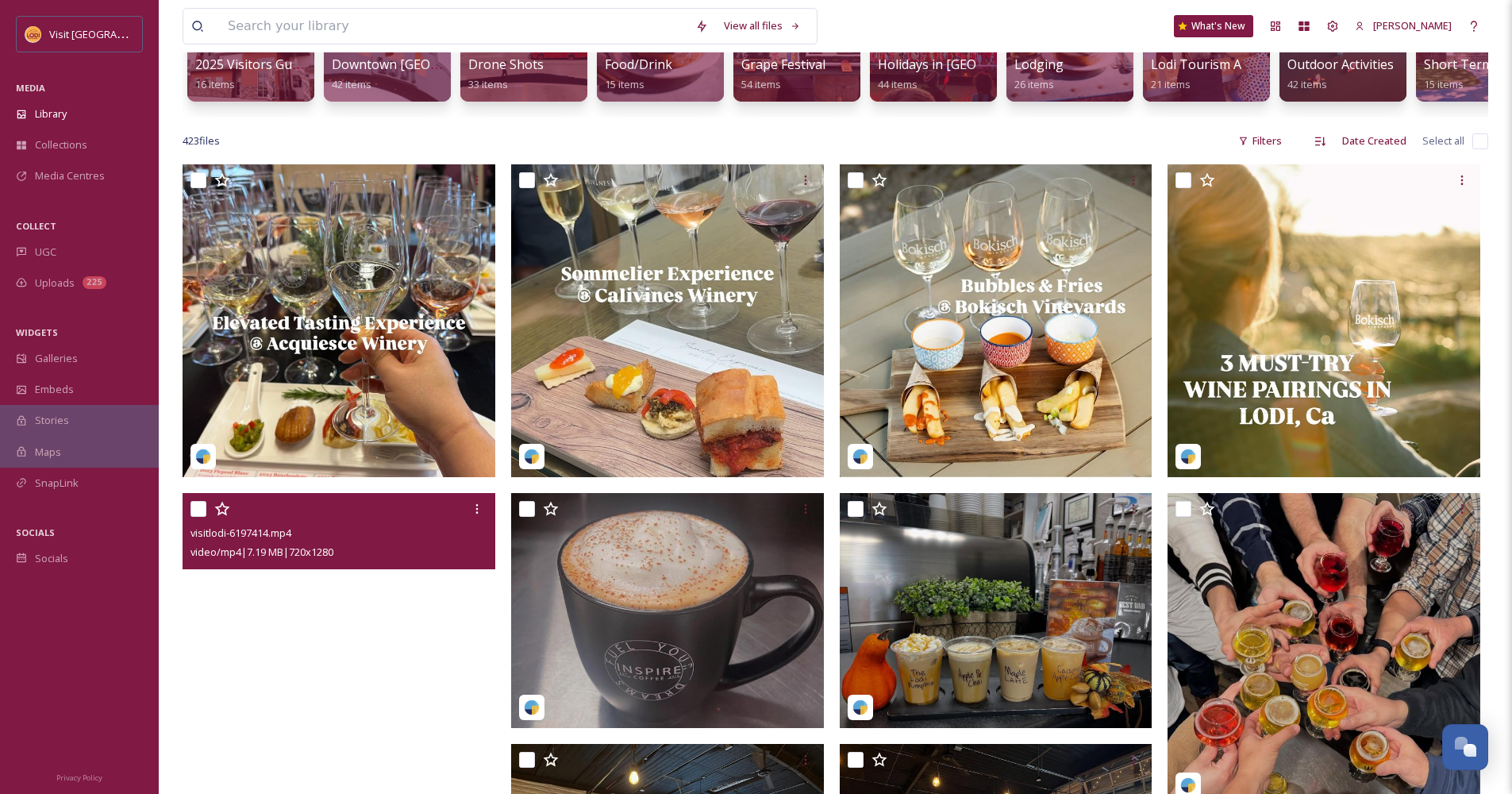
click at [395, 649] on video "visitlodi-6197414.mp4" at bounding box center [338, 771] width 313 height 556
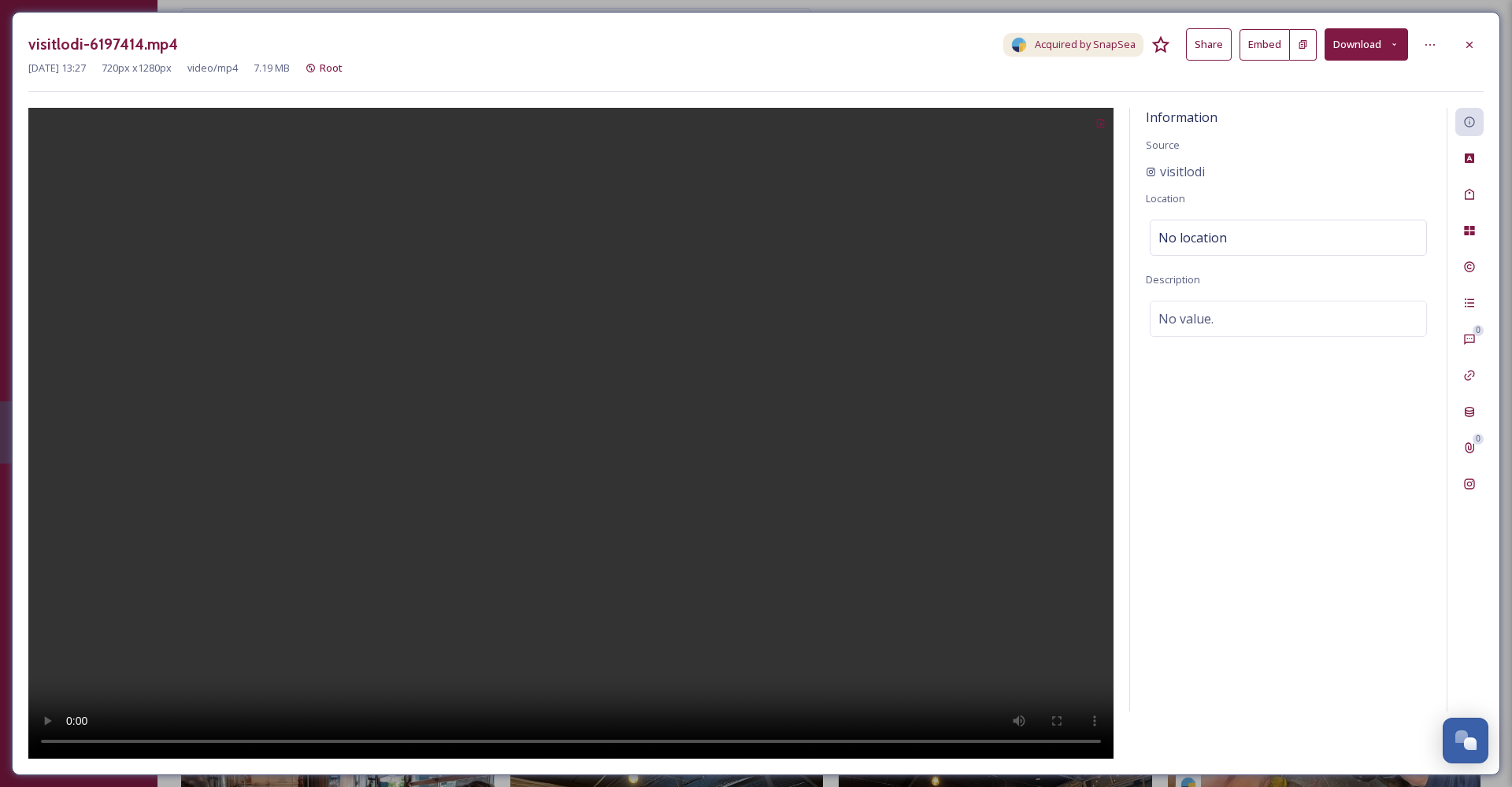
click at [1267, 42] on button "Embed" at bounding box center [1264, 45] width 51 height 31
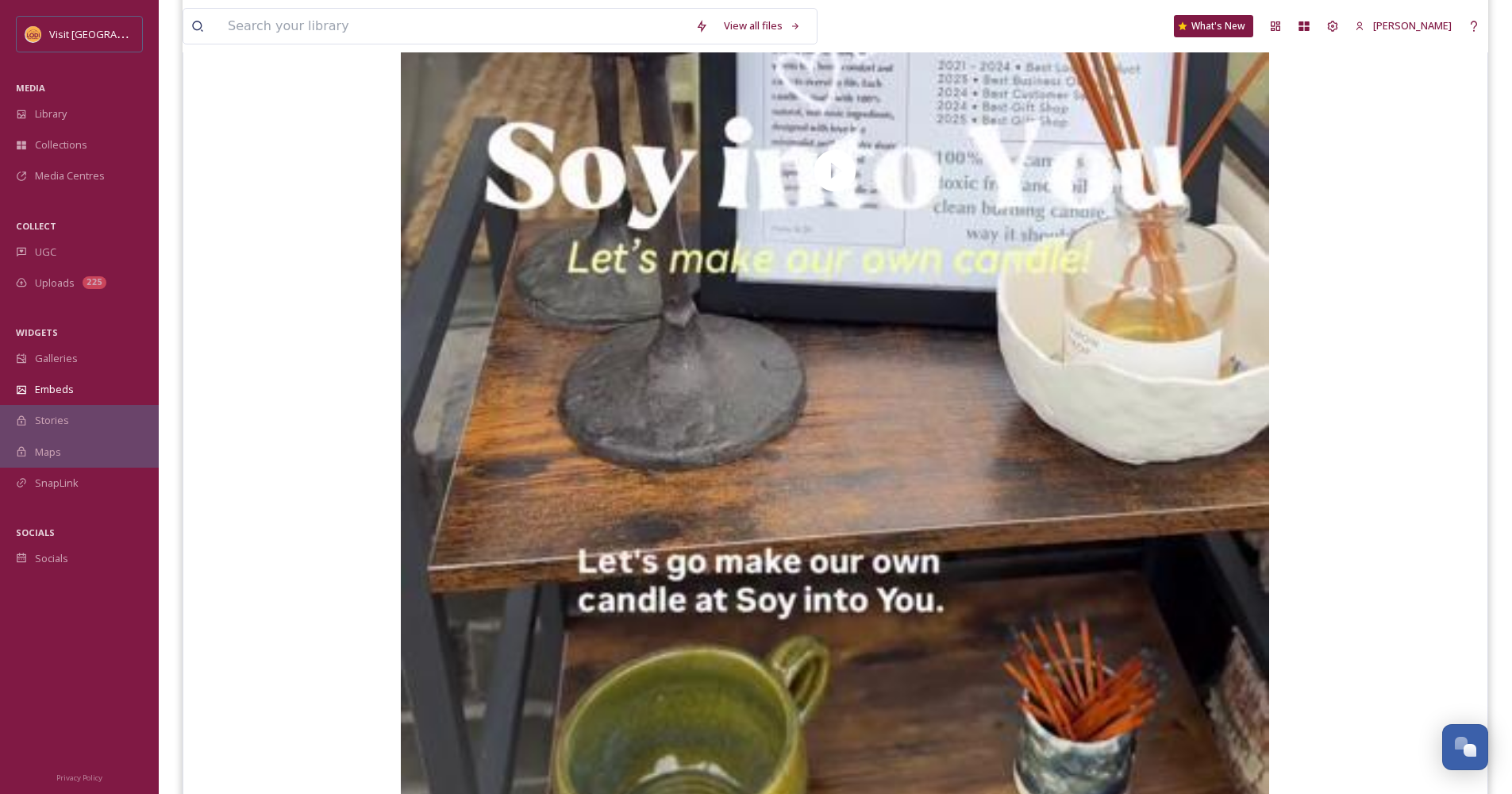
scroll to position [26, 0]
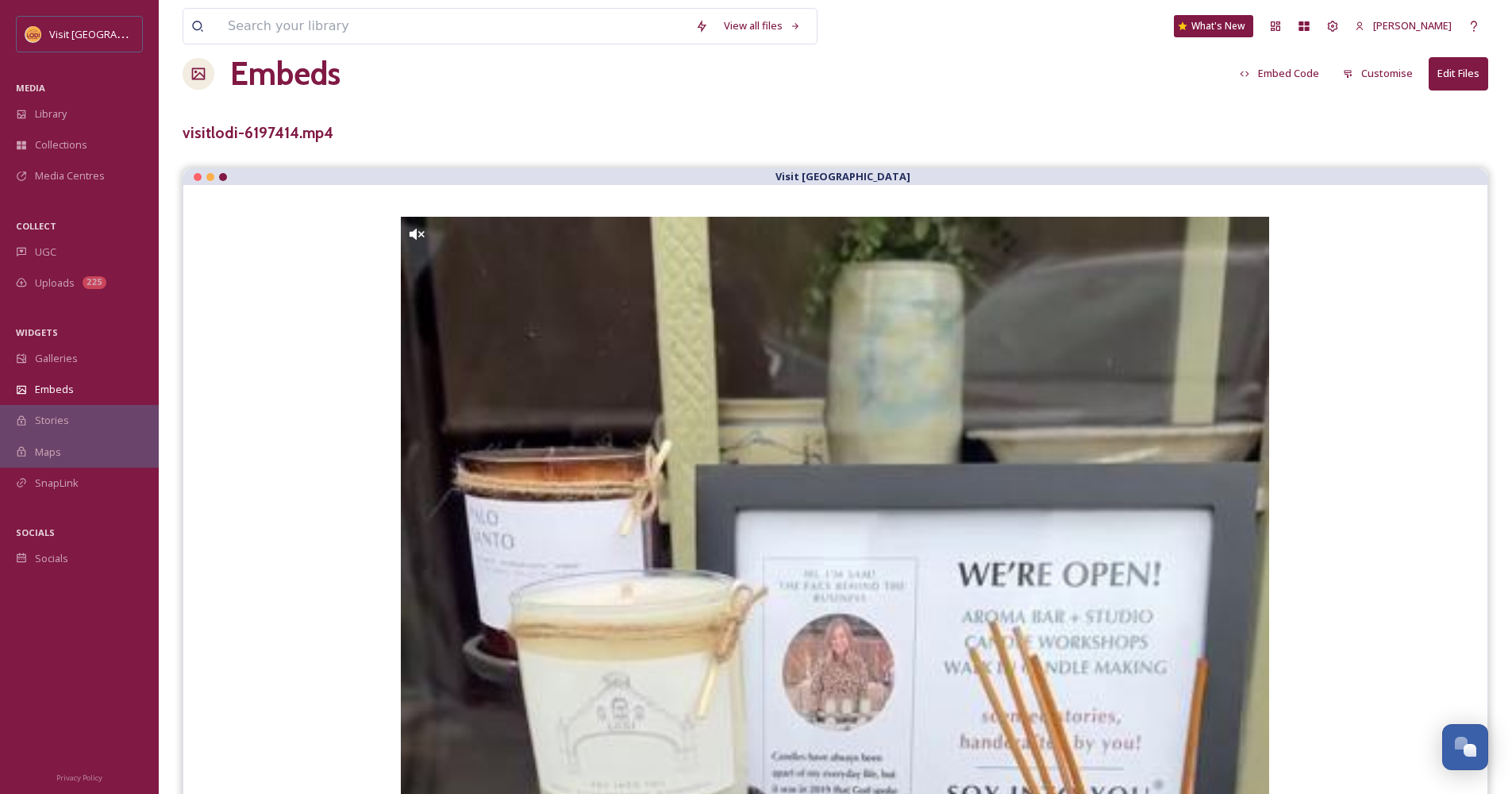
click at [1286, 79] on button "Embed Code" at bounding box center [1280, 73] width 96 height 31
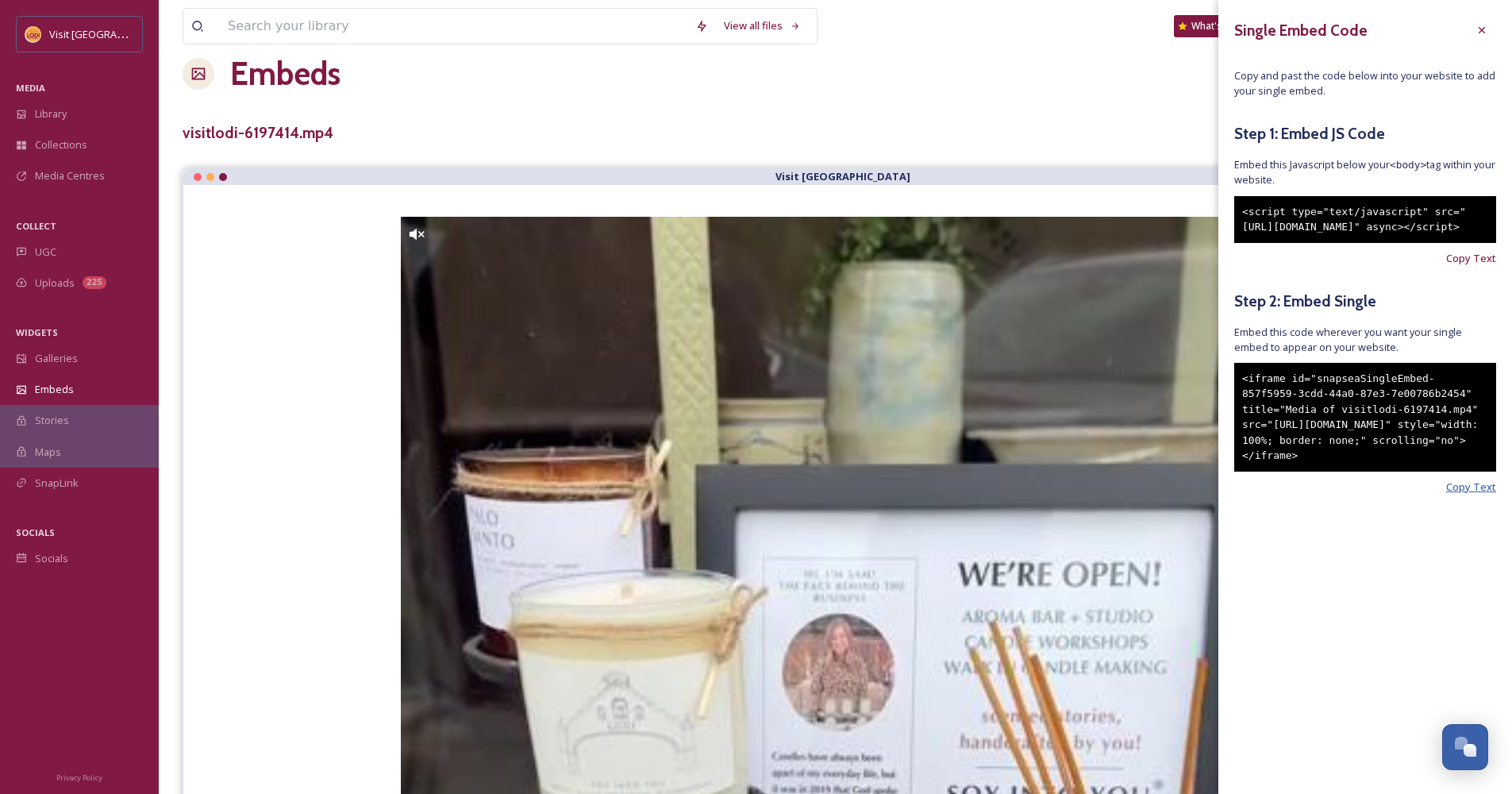
click at [1460, 495] on span "Copy Text" at bounding box center [1471, 487] width 50 height 15
click at [1461, 495] on span "Copy Text" at bounding box center [1471, 487] width 50 height 15
drag, startPoint x: 1455, startPoint y: 494, endPoint x: 1232, endPoint y: 384, distance: 248.7
click at [1232, 384] on div "Single Embed Code Copy and past the code below into your website to add your si…" at bounding box center [1365, 279] width 294 height 558
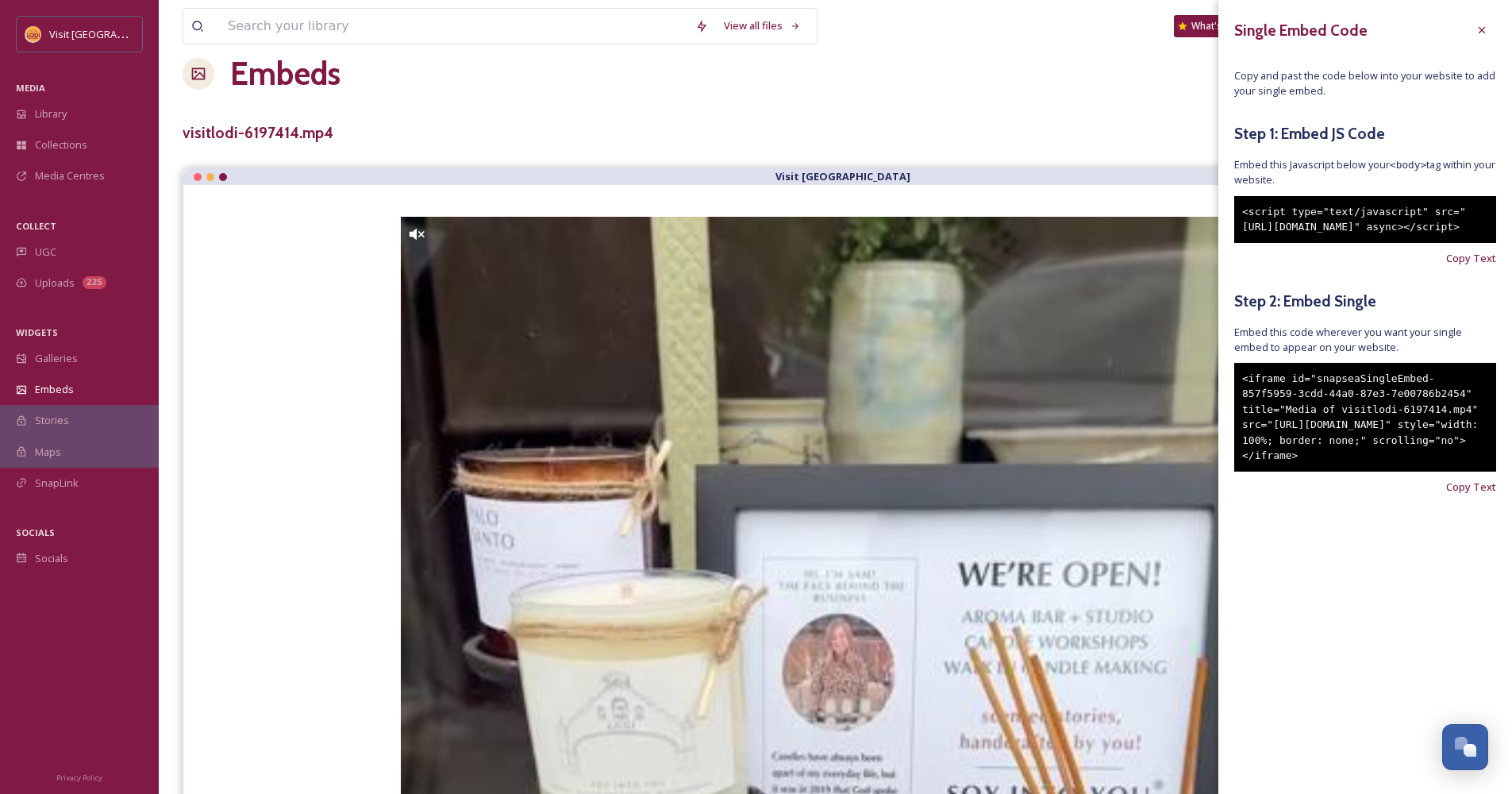
copy div "<iframe id="snapseaSingleEmbed-857f5959-3cdd-44a0-87e3-7e00786b2454" title="Med…"
